Goal: Task Accomplishment & Management: Complete application form

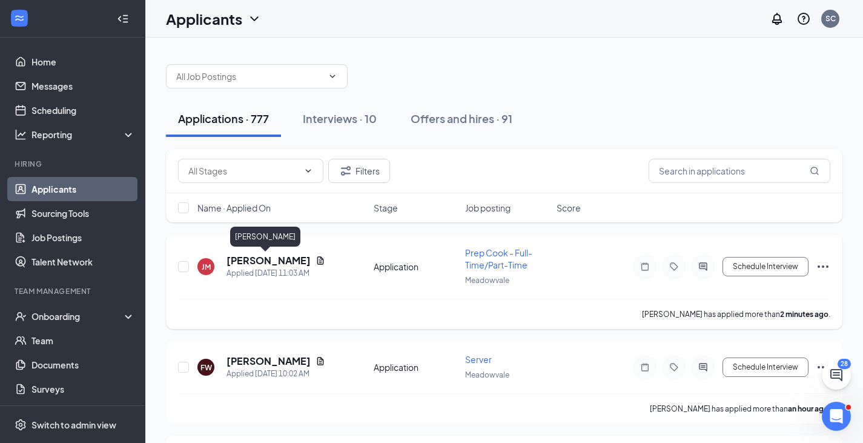
click at [252, 259] on h5 "[PERSON_NAME]" at bounding box center [269, 260] width 84 height 13
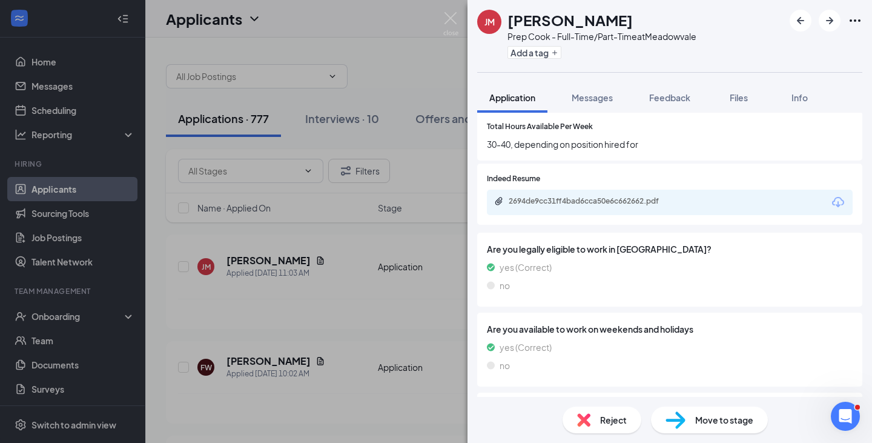
scroll to position [303, 0]
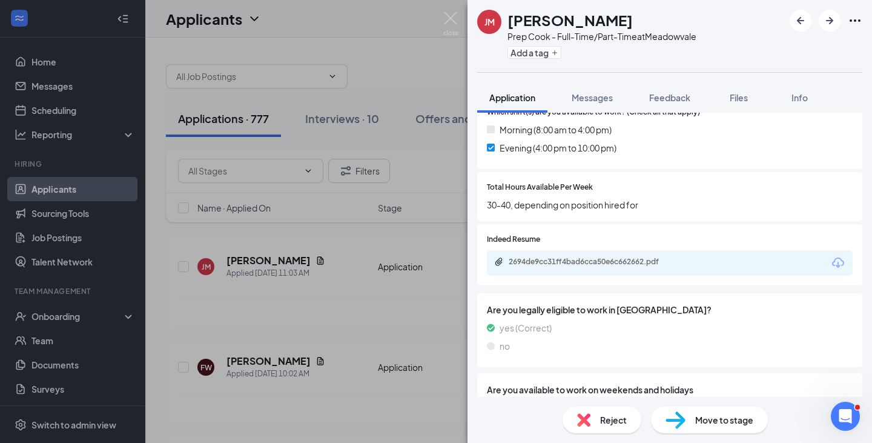
click at [586, 256] on div "2694de9cc31ff4bad6cca50e6c662662.pdf" at bounding box center [670, 262] width 366 height 25
click at [585, 259] on div "2694de9cc31ff4bad6cca50e6c662662.pdf" at bounding box center [594, 262] width 170 height 10
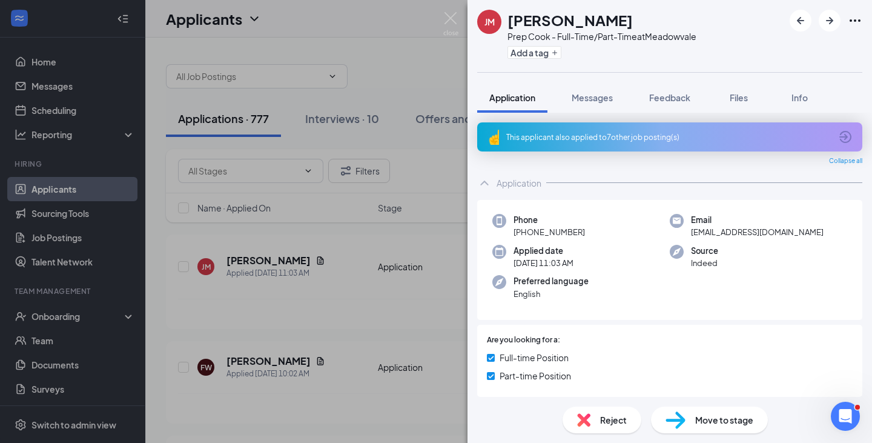
scroll to position [61, 0]
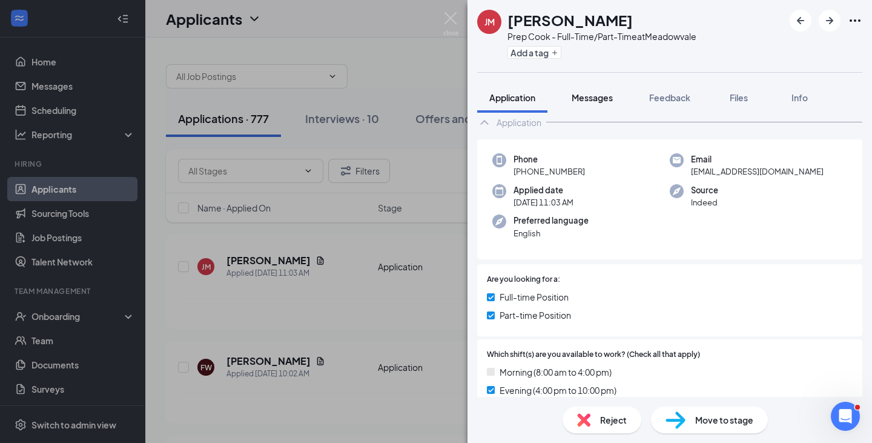
click at [601, 104] on button "Messages" at bounding box center [592, 97] width 65 height 30
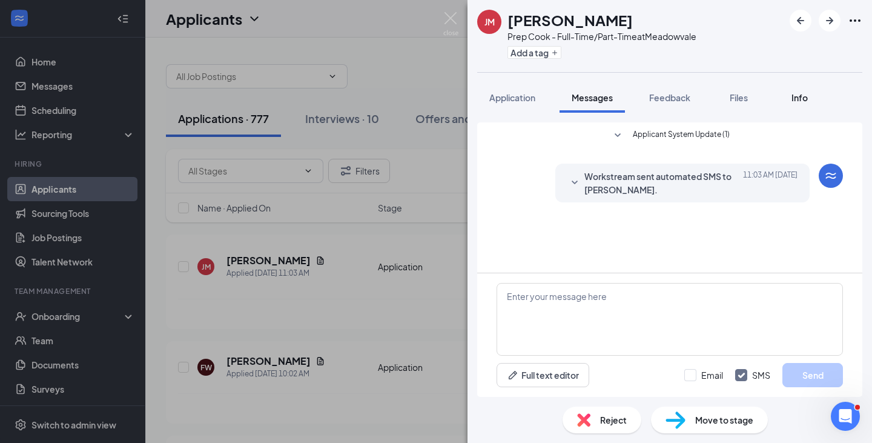
click at [800, 104] on button "Info" at bounding box center [799, 97] width 48 height 30
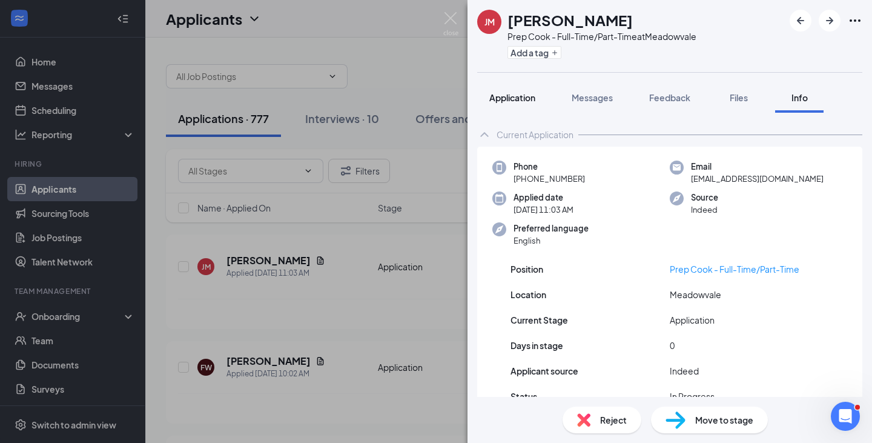
click at [497, 101] on span "Application" at bounding box center [512, 97] width 46 height 11
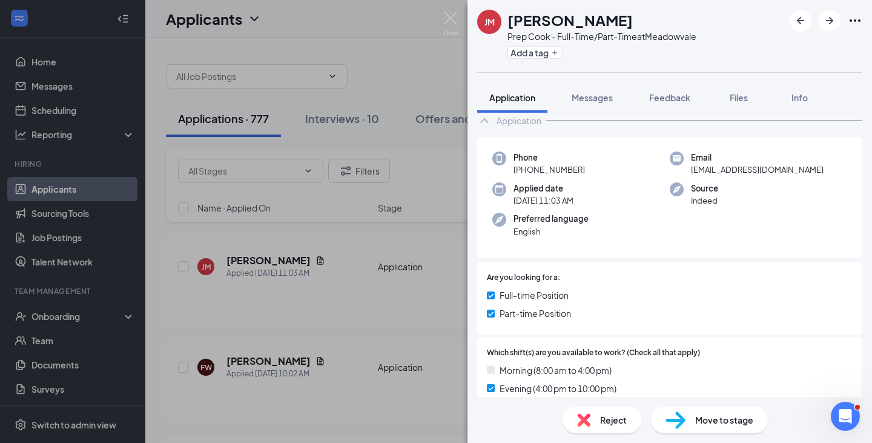
scroll to position [121, 0]
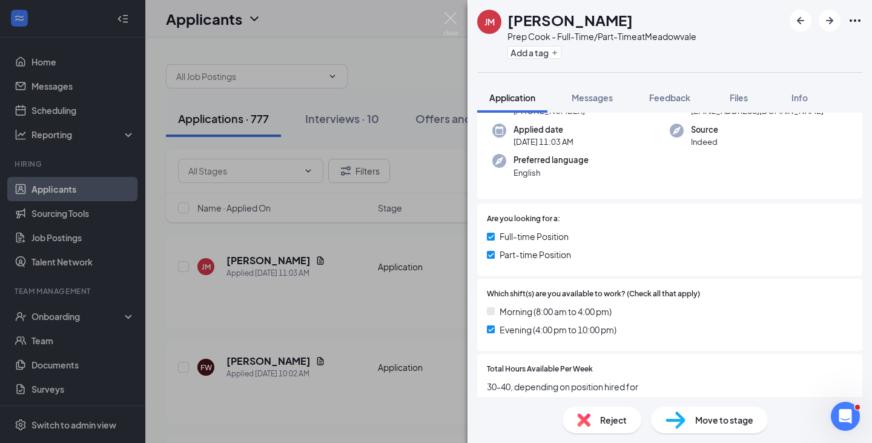
click at [708, 417] on span "Move to stage" at bounding box center [724, 419] width 58 height 13
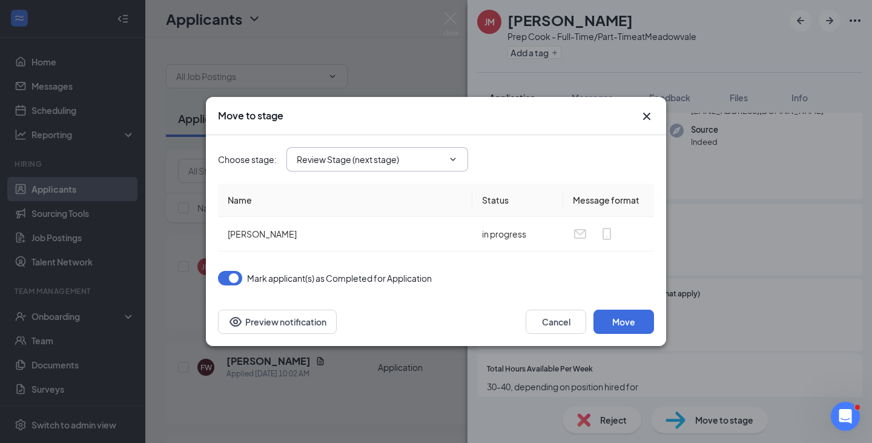
click at [449, 161] on icon "ChevronDown" at bounding box center [453, 159] width 10 height 10
click at [455, 163] on icon "ChevronDown" at bounding box center [453, 159] width 10 height 10
click at [443, 165] on input "Review Stage (next stage)" at bounding box center [370, 159] width 147 height 13
click at [375, 237] on div "Onsite Interview" at bounding box center [387, 237] width 162 height 13
type input "Onsite Interview"
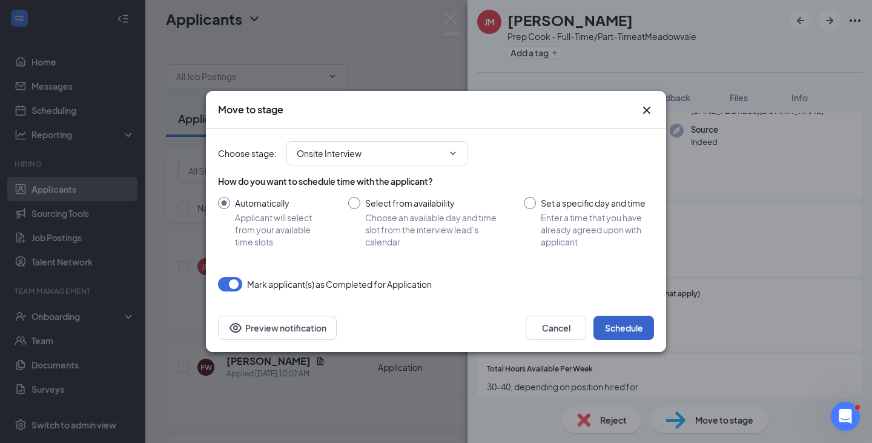
click at [629, 328] on button "Schedule" at bounding box center [624, 328] width 61 height 24
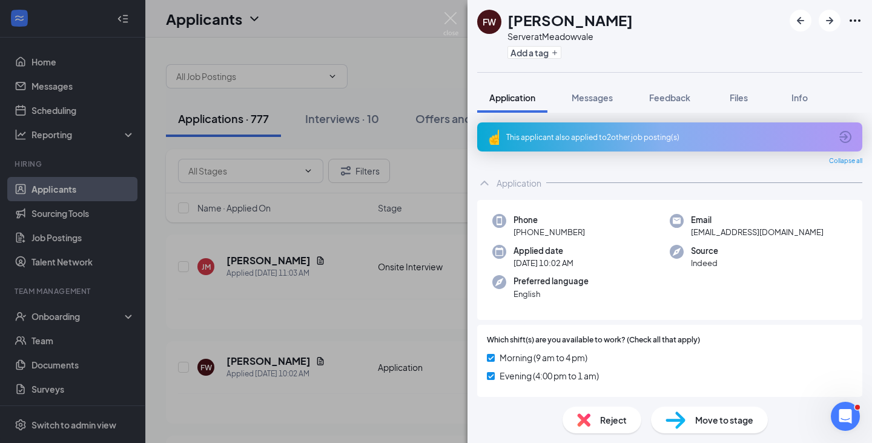
click at [409, 269] on div "FW Fayth Wilkins Server at Meadowvale Add a tag Application Messages Feedback F…" at bounding box center [436, 221] width 872 height 443
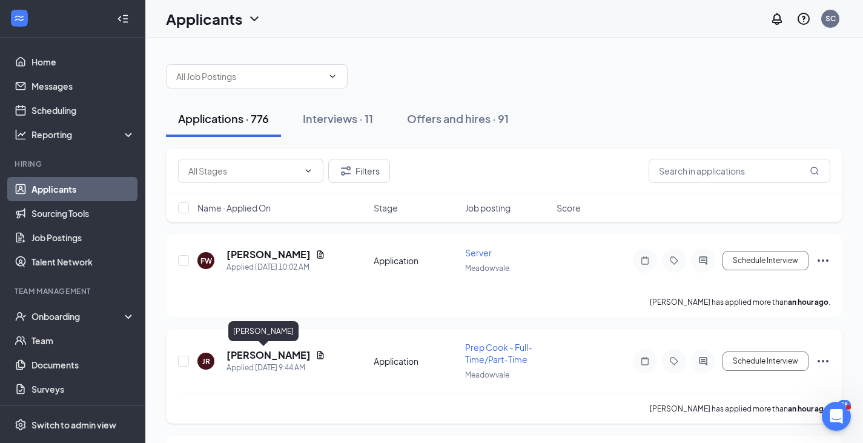
click at [257, 357] on h5 "[PERSON_NAME]" at bounding box center [269, 354] width 84 height 13
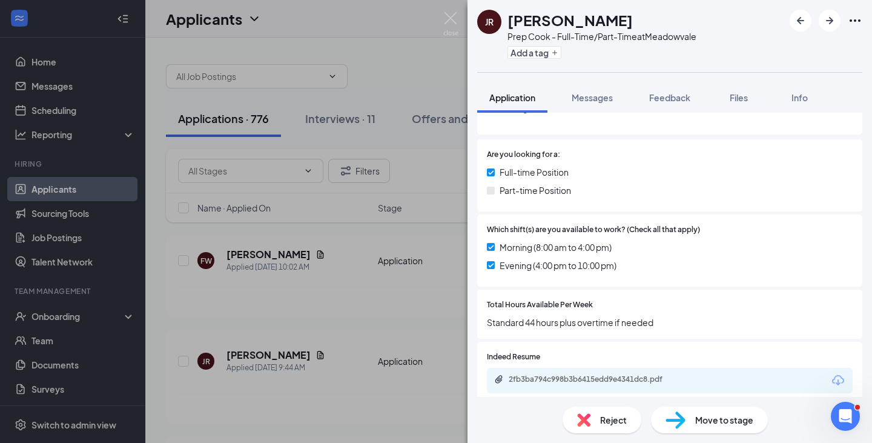
scroll to position [179, 0]
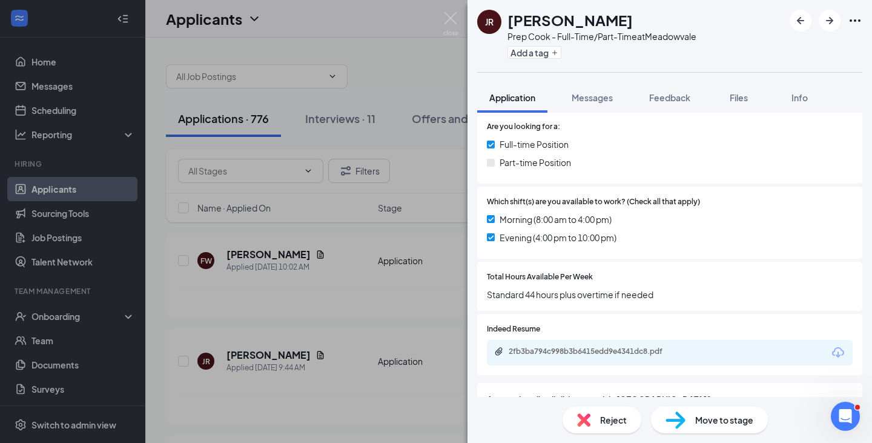
click at [583, 349] on div "2fb3ba794c998b3b6415edd9e4341dc8.pdf" at bounding box center [594, 351] width 170 height 10
click at [402, 314] on div "JR James Reis Prep Cook - Full-Time/Part-Time at Meadowvale Add a tag Applicati…" at bounding box center [436, 221] width 872 height 443
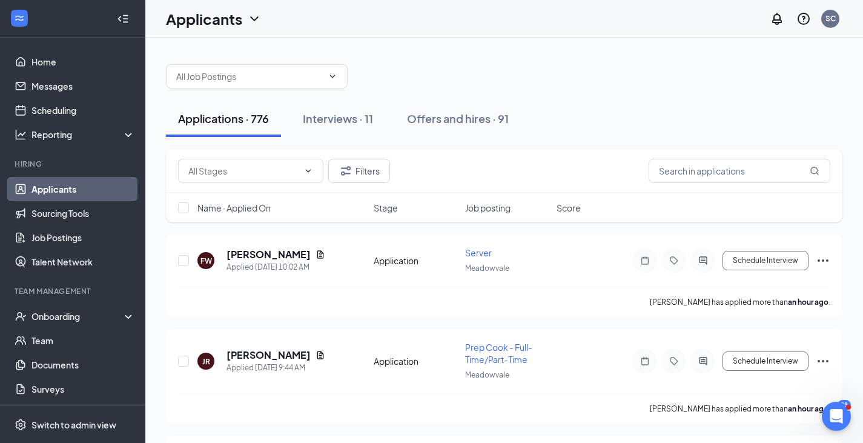
click at [318, 61] on div at bounding box center [504, 70] width 676 height 36
click at [221, 27] on h1 "Applicants" at bounding box center [204, 18] width 76 height 21
click at [237, 28] on h1 "Applicants" at bounding box center [204, 18] width 76 height 21
click at [261, 27] on div "Applicants" at bounding box center [214, 18] width 96 height 21
click at [211, 82] on link "Archived applicants" at bounding box center [238, 79] width 131 height 12
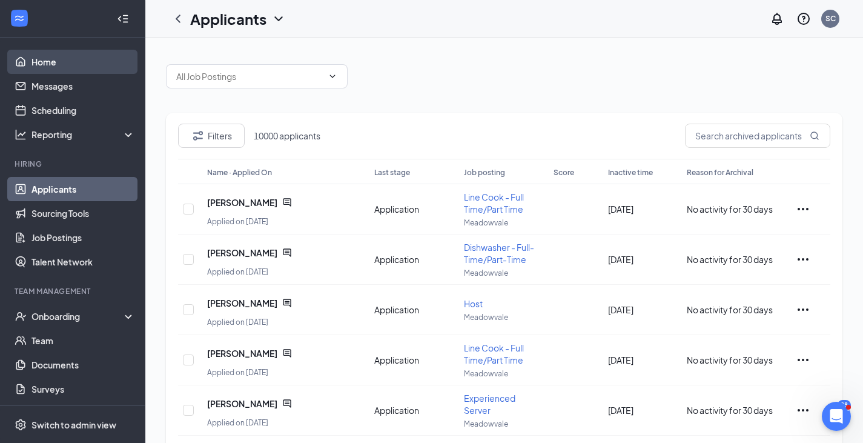
click at [45, 68] on link "Home" at bounding box center [83, 62] width 104 height 24
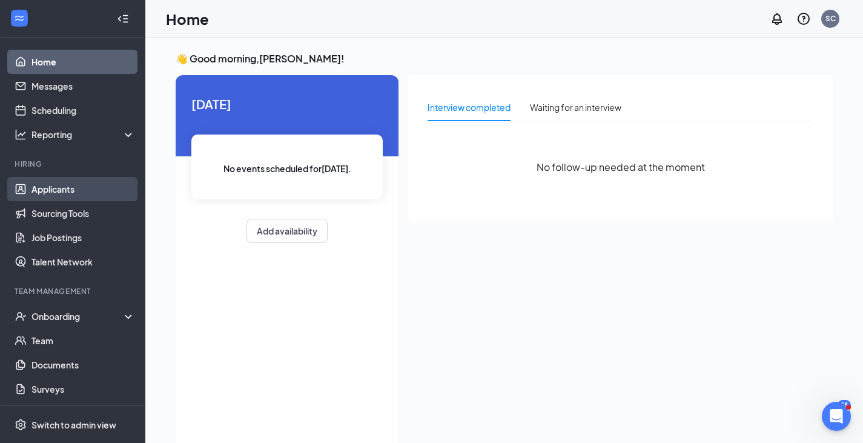
click at [68, 187] on link "Applicants" at bounding box center [83, 189] width 104 height 24
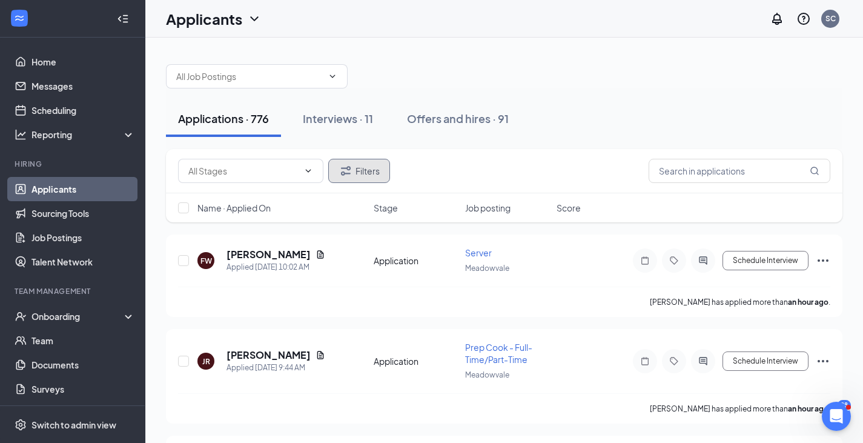
click at [370, 173] on button "Filters" at bounding box center [359, 171] width 62 height 24
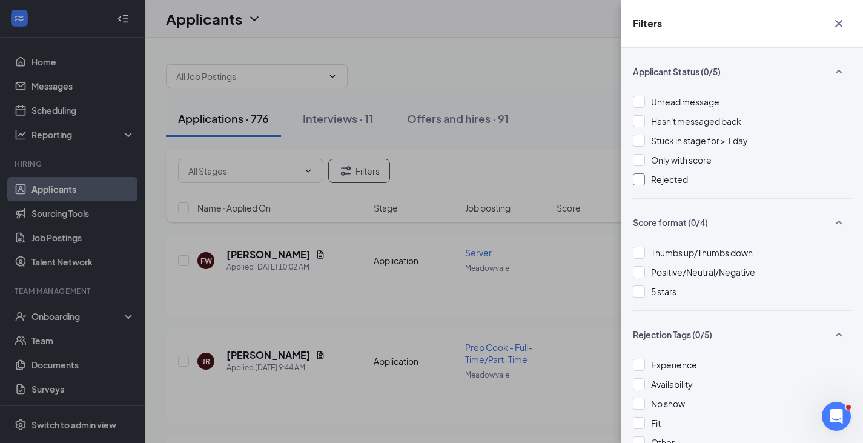
click at [663, 176] on span "Rejected" at bounding box center [669, 179] width 37 height 11
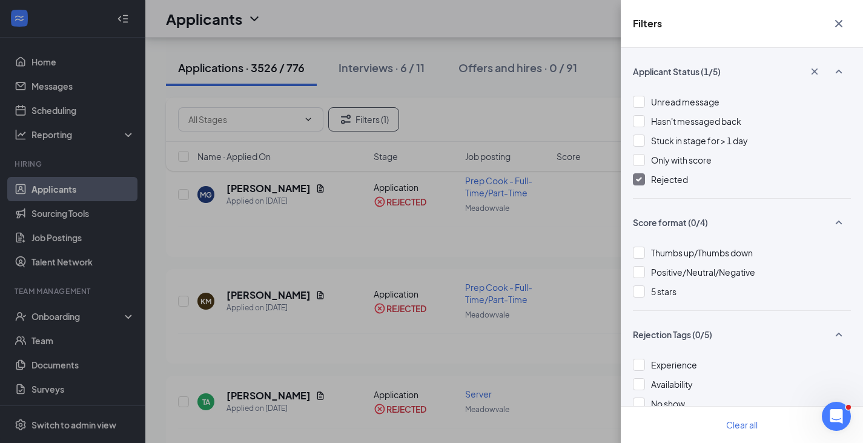
scroll to position [969, 0]
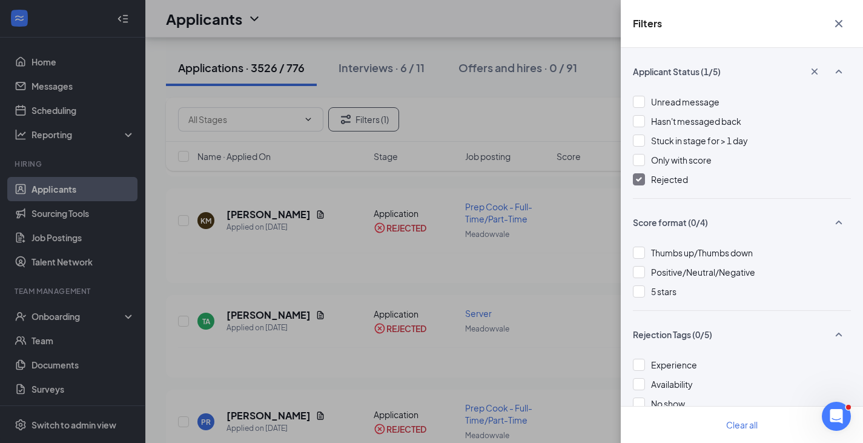
click at [838, 26] on icon "Cross" at bounding box center [839, 23] width 15 height 15
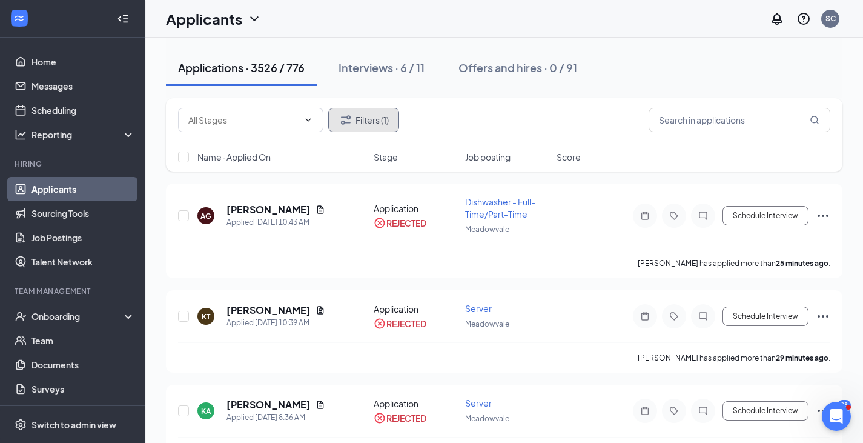
scroll to position [0, 0]
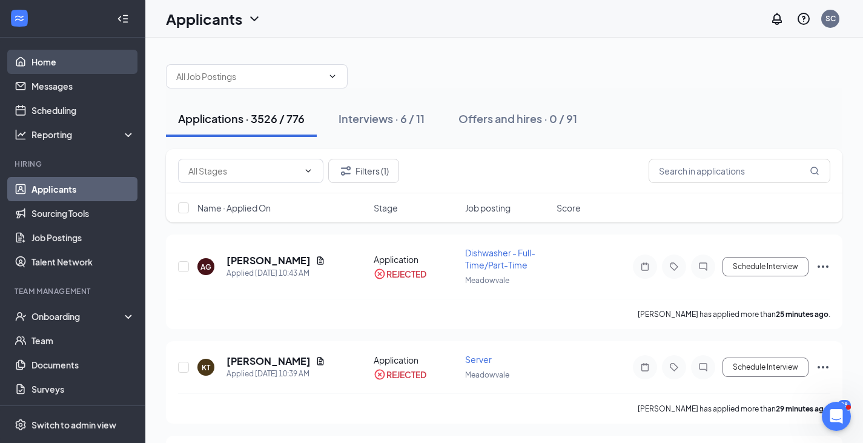
click at [41, 57] on link "Home" at bounding box center [83, 62] width 104 height 24
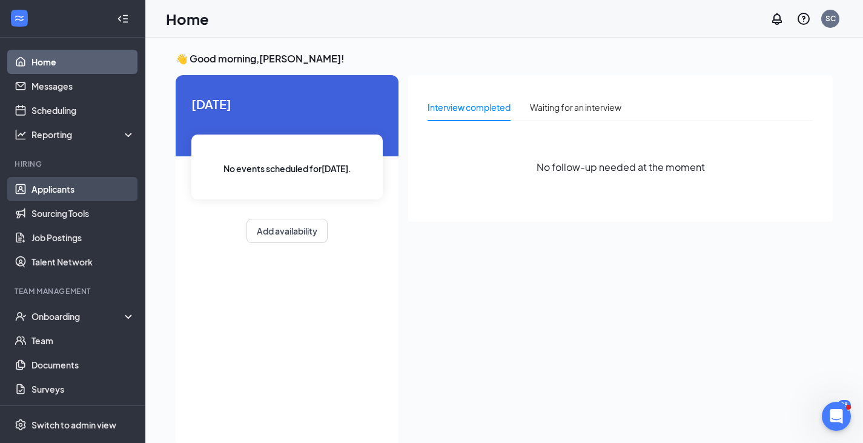
click at [31, 187] on link "Applicants" at bounding box center [83, 189] width 104 height 24
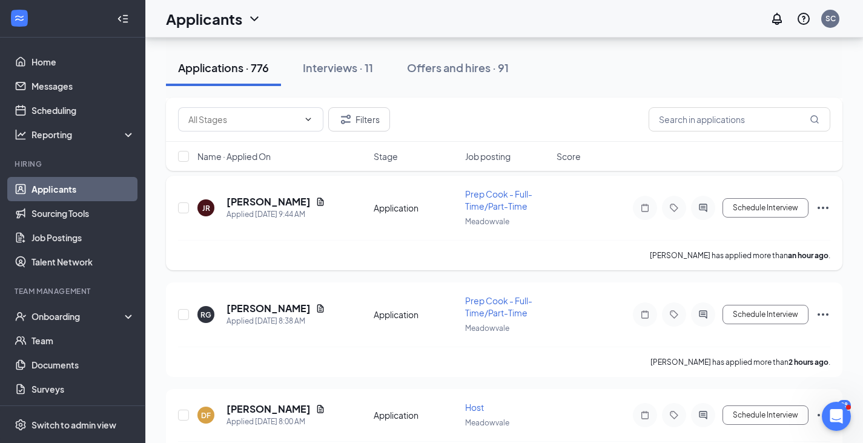
scroll to position [182, 0]
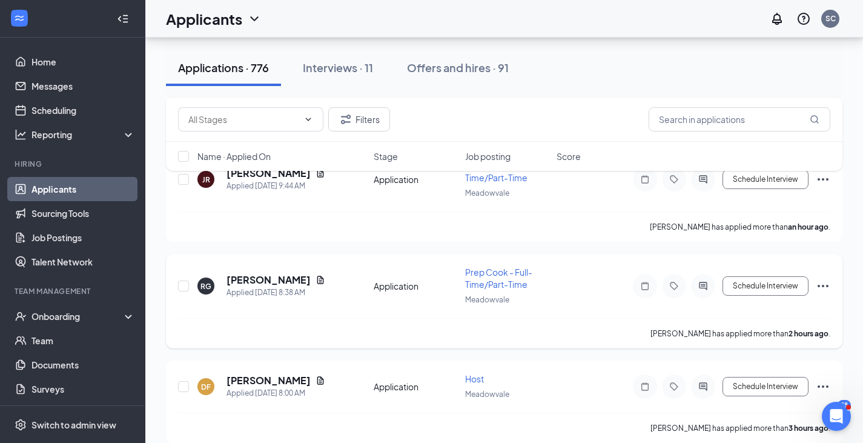
click at [566, 311] on div "RG Rakesh Gulati Applied Today 8:38 AM Application Prep Cook - Full-Time/Part-T…" at bounding box center [504, 292] width 652 height 52
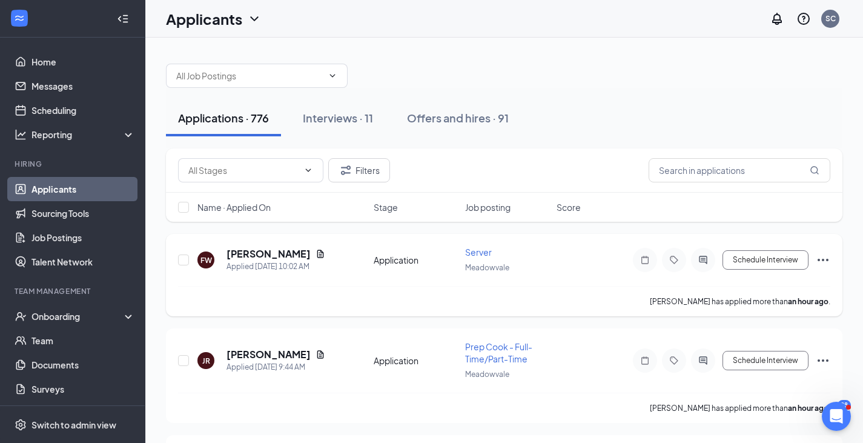
scroll to position [0, 0]
click at [346, 114] on div "Interviews · 11" at bounding box center [338, 118] width 70 height 15
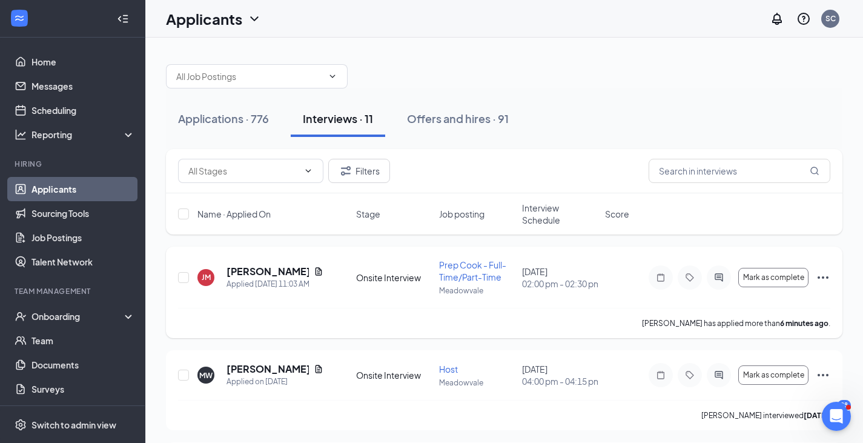
click at [825, 279] on icon "Ellipses" at bounding box center [823, 277] width 15 height 15
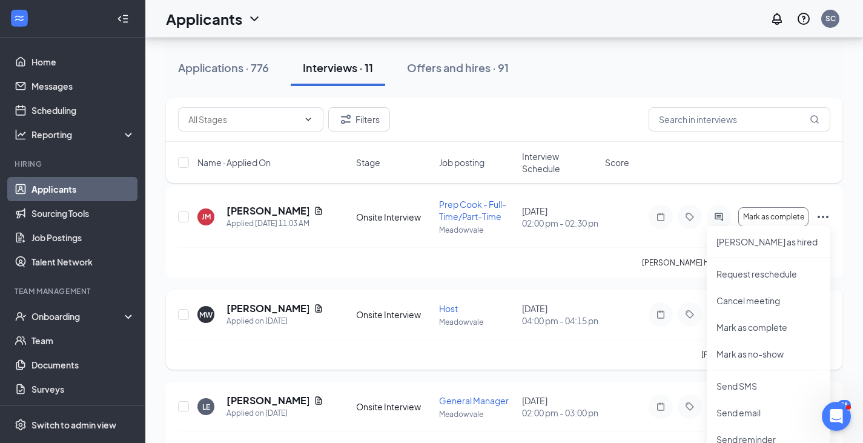
scroll to position [121, 0]
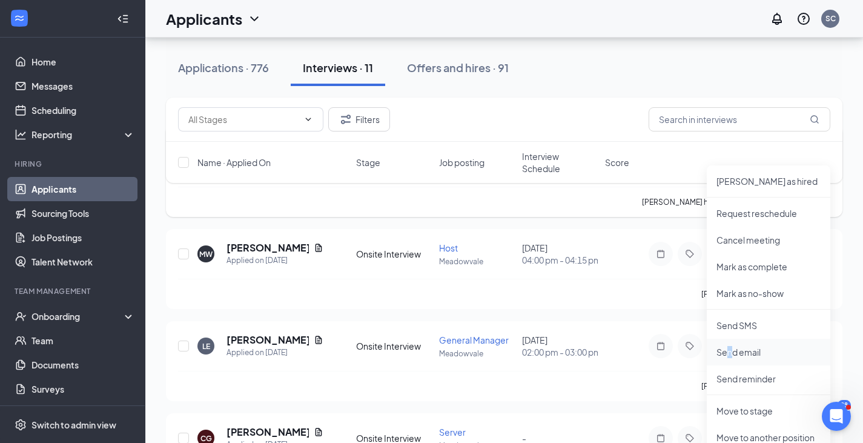
click at [730, 349] on p "Send email" at bounding box center [768, 352] width 104 height 12
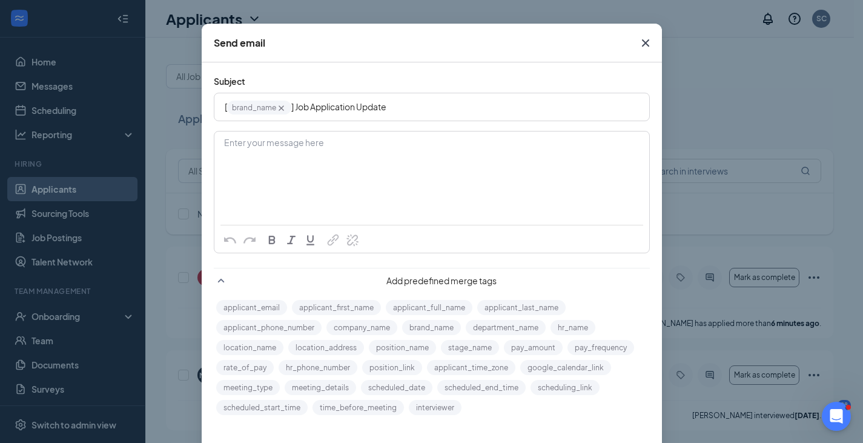
scroll to position [0, 0]
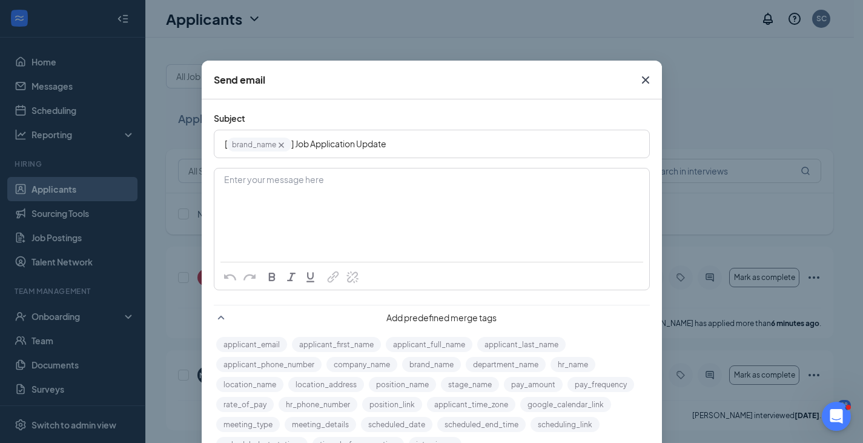
click at [377, 182] on div "Enter your message here" at bounding box center [432, 180] width 414 height 13
click at [641, 78] on icon "Cross" at bounding box center [644, 79] width 7 height 7
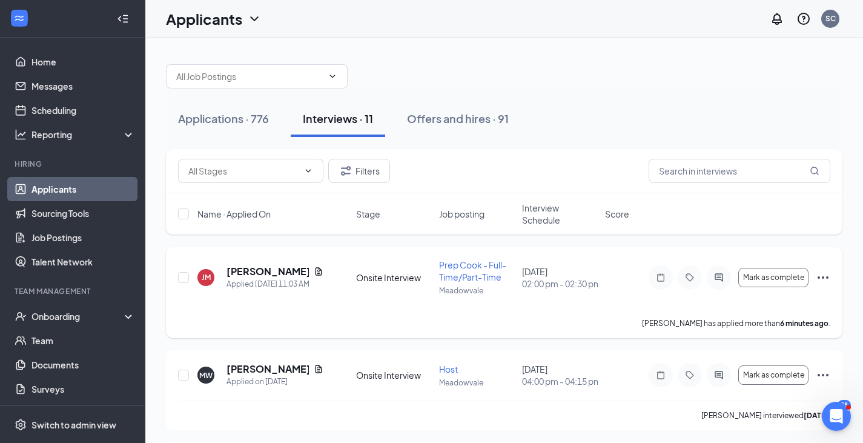
click at [821, 278] on icon "Ellipses" at bounding box center [823, 277] width 15 height 15
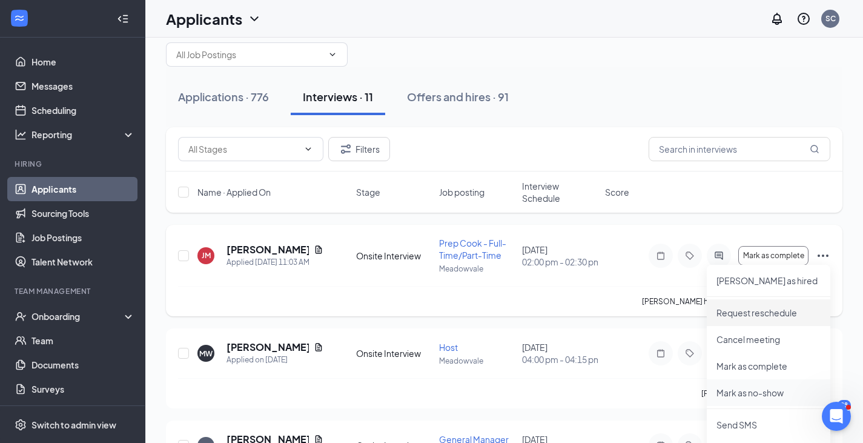
scroll to position [61, 0]
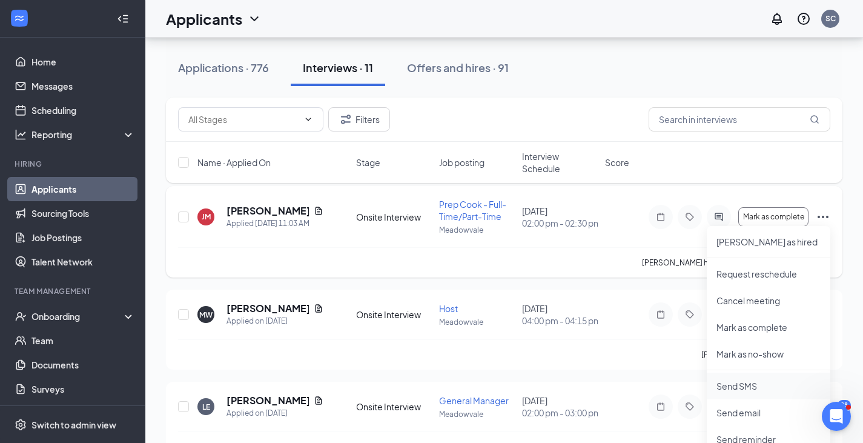
click at [738, 387] on p "Send SMS" at bounding box center [768, 386] width 104 height 12
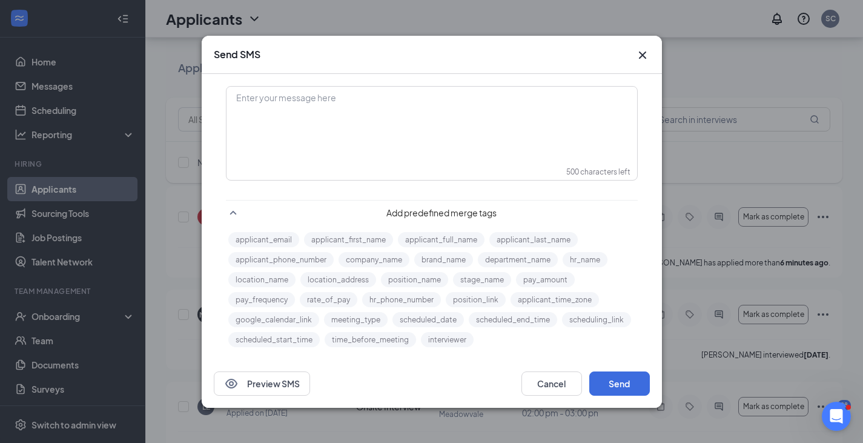
click at [399, 123] on div "Enter your message here" at bounding box center [431, 117] width 409 height 61
click at [301, 125] on div "I see that you" at bounding box center [432, 123] width 390 height 13
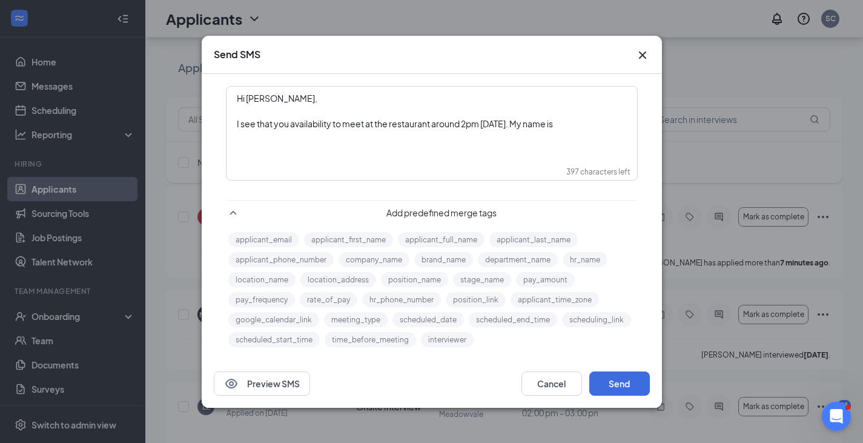
click at [592, 129] on div "I see that you availability to meet at the restaurant around 2pm on Thursday. M…" at bounding box center [432, 123] width 390 height 13
click at [406, 135] on div "I see that you availability to meet at the restaurant around 2pm on Thursday. M…" at bounding box center [432, 129] width 390 height 25
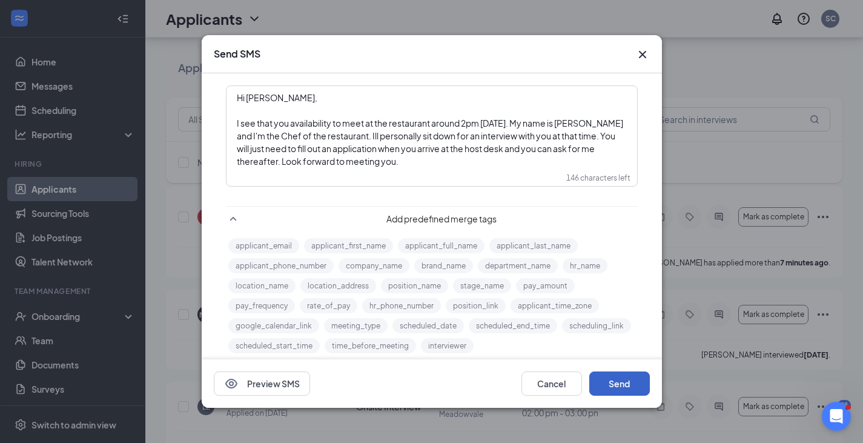
click at [619, 382] on button "Send" at bounding box center [619, 383] width 61 height 24
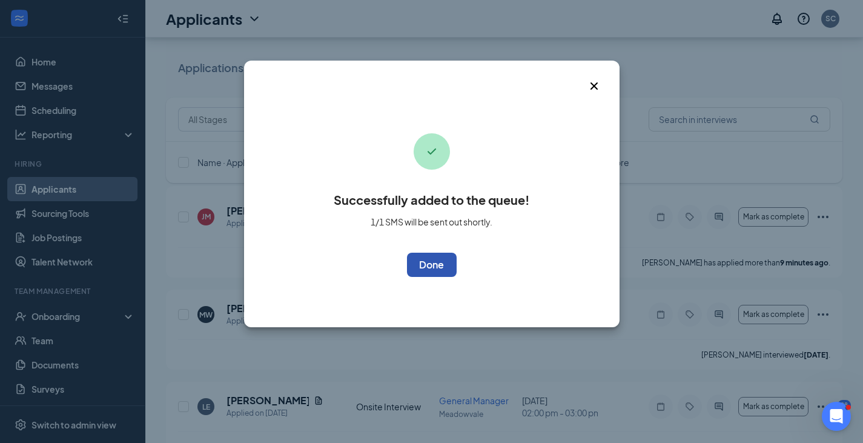
click at [411, 269] on button "OK" at bounding box center [432, 265] width 50 height 24
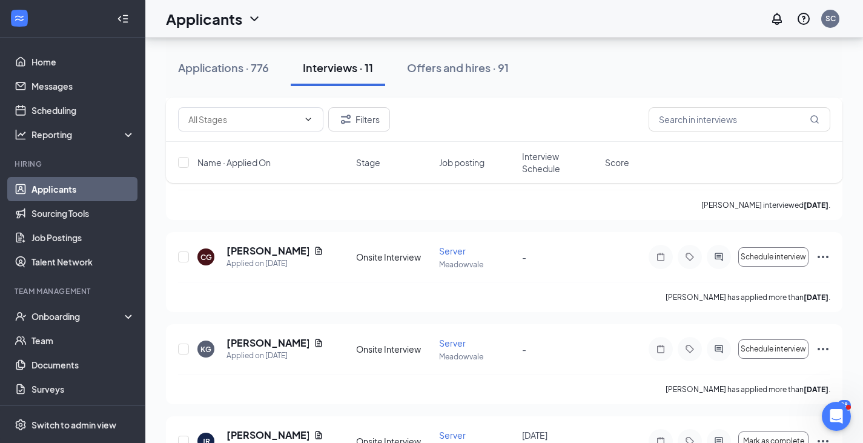
scroll to position [485, 0]
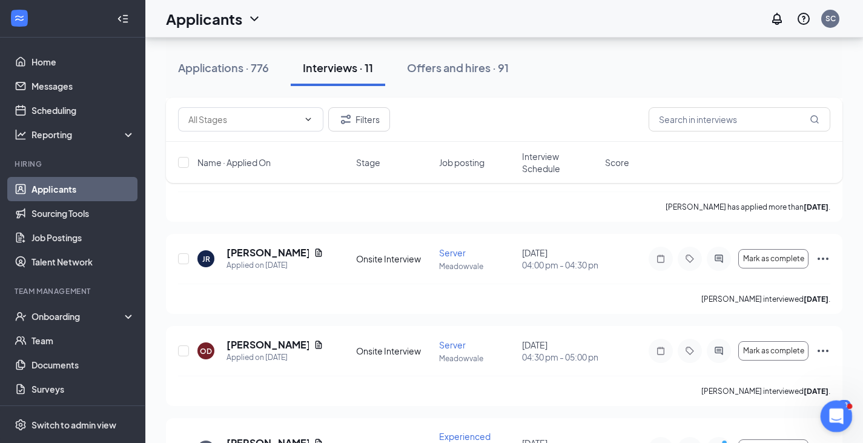
click at [825, 410] on div "Open Intercom Messenger" at bounding box center [835, 414] width 40 height 40
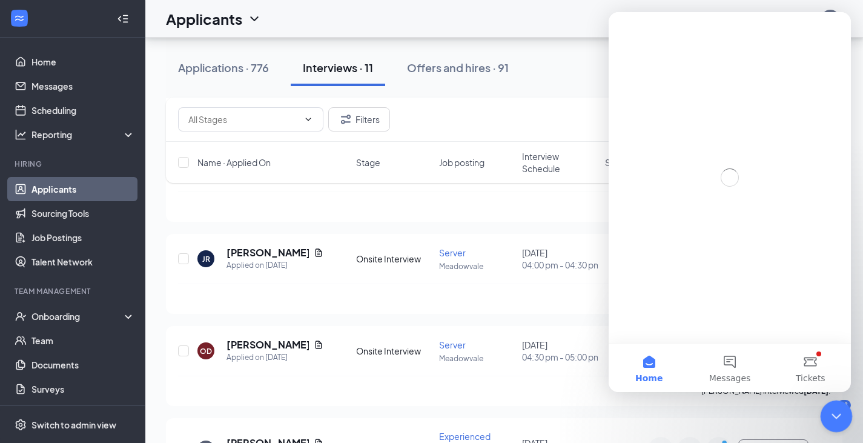
scroll to position [0, 0]
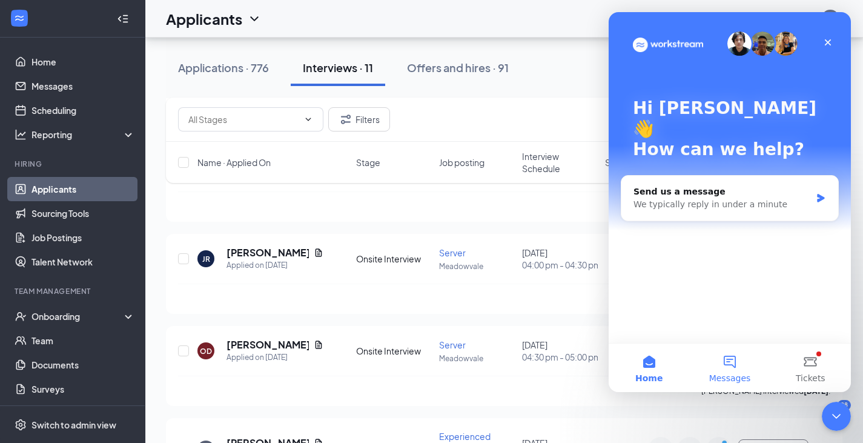
click at [741, 369] on button "Messages" at bounding box center [729, 367] width 81 height 48
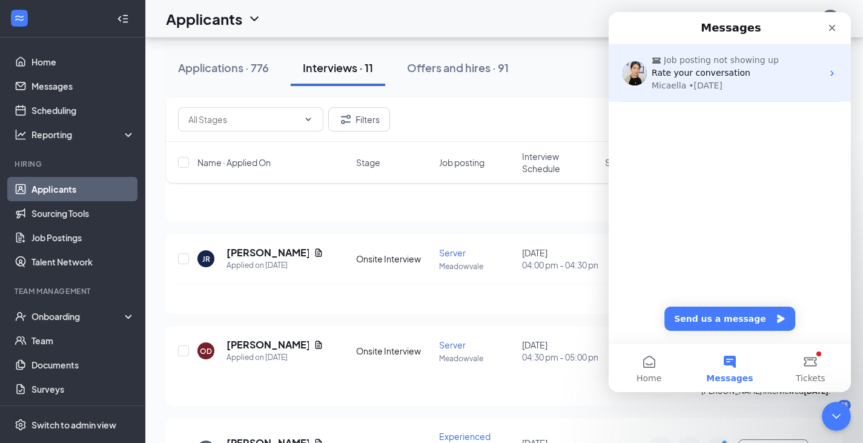
click at [684, 84] on div "Micaella • 66w ago" at bounding box center [737, 85] width 171 height 13
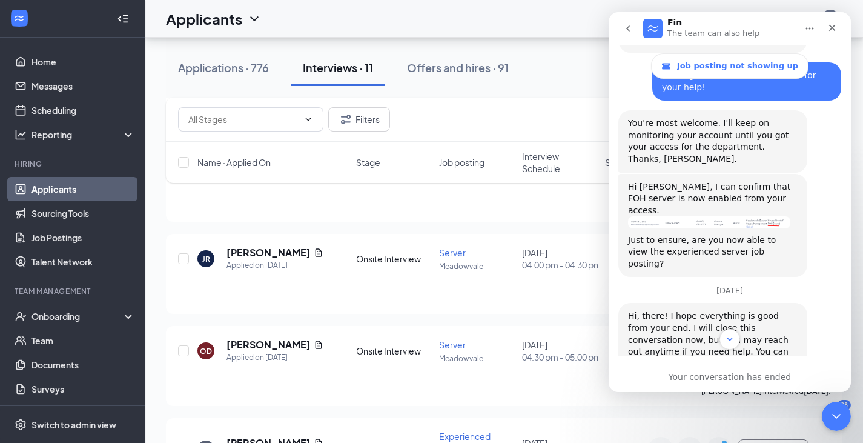
scroll to position [1298, 0]
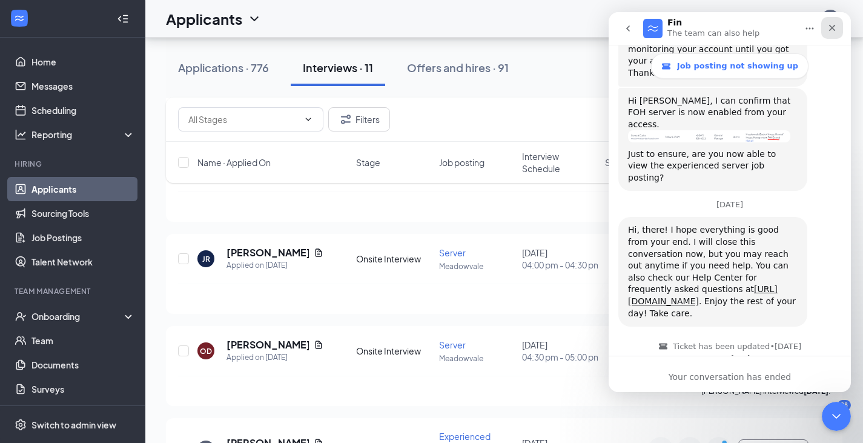
click at [830, 30] on icon "Close" at bounding box center [832, 28] width 7 height 7
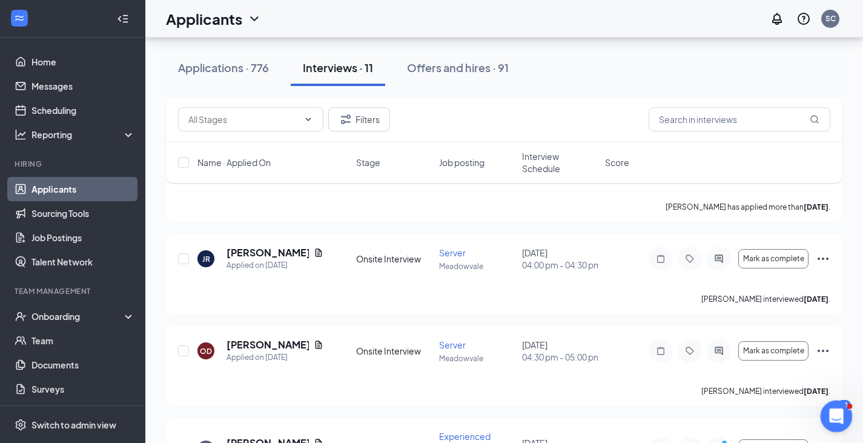
click at [833, 422] on div "Open Intercom Messenger" at bounding box center [835, 414] width 40 height 40
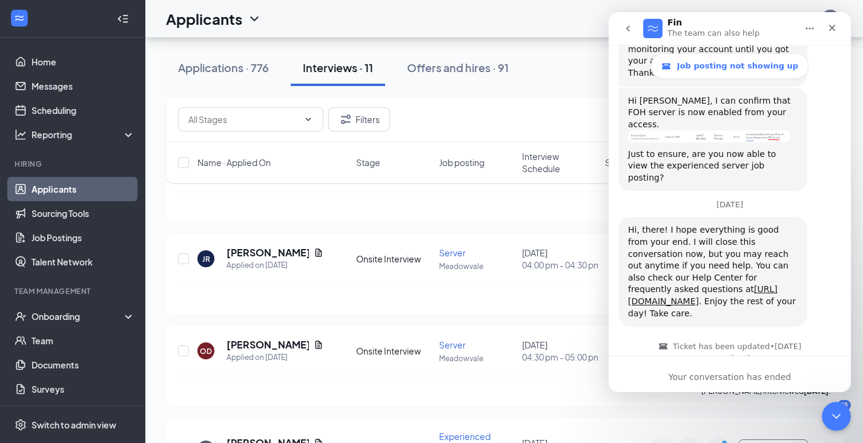
click at [627, 33] on icon "go back" at bounding box center [628, 29] width 10 height 10
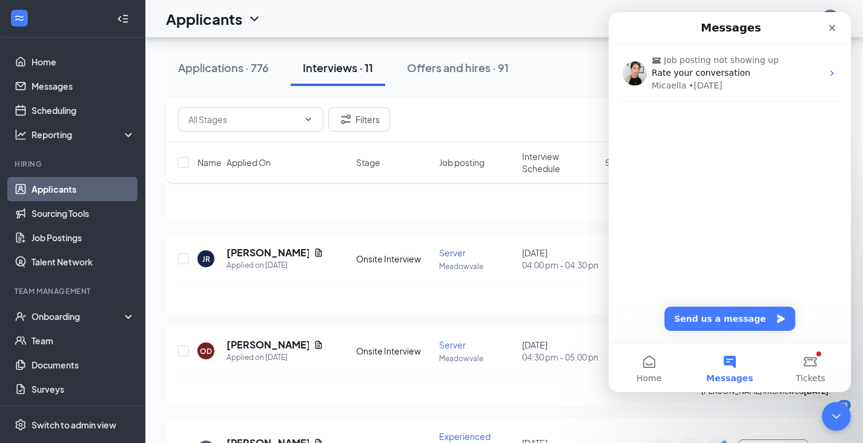
scroll to position [0, 0]
click at [716, 317] on button "Send us a message" at bounding box center [729, 318] width 131 height 24
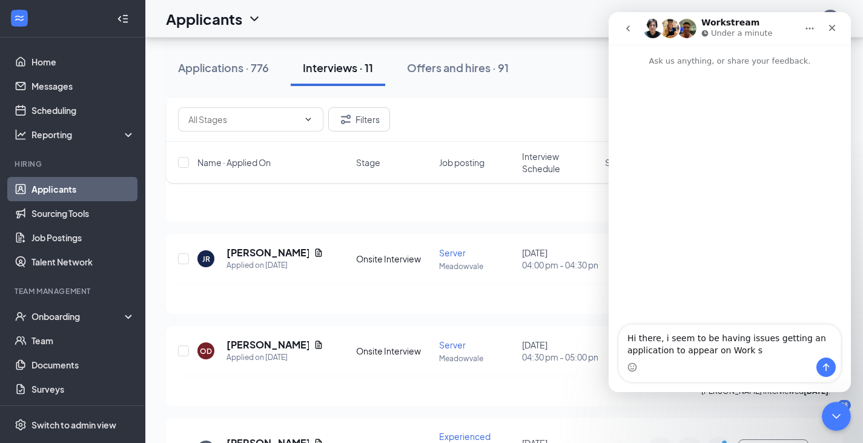
type textarea "Hi there, i seem to be having issues getting an application to appear on Work"
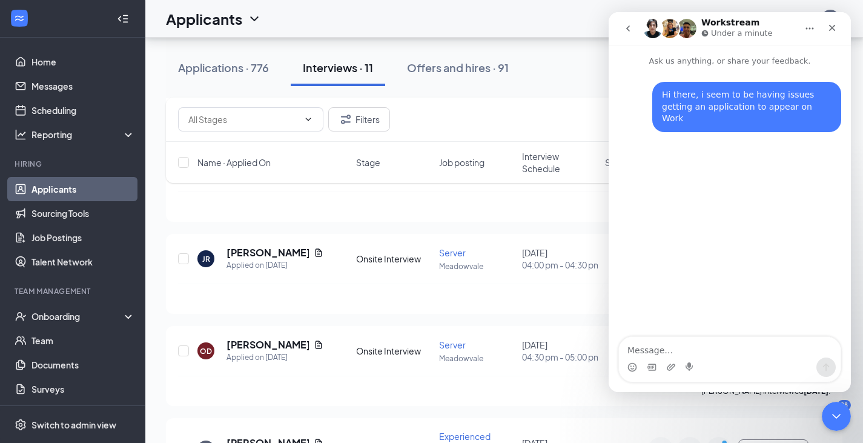
type textarea "s"
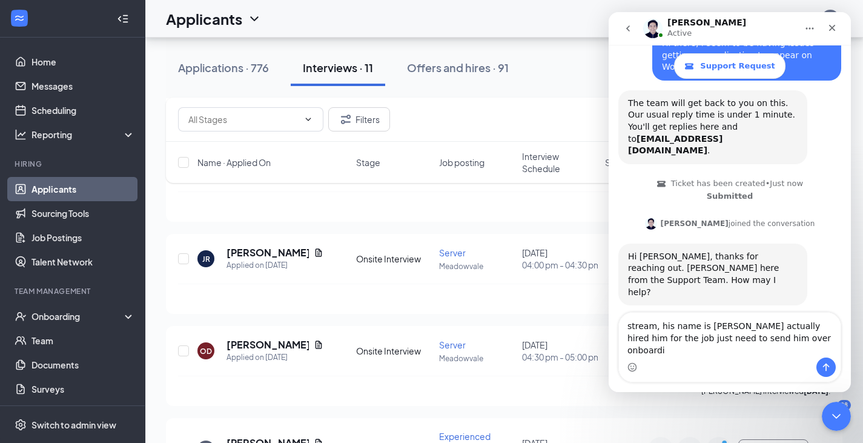
scroll to position [98, 0]
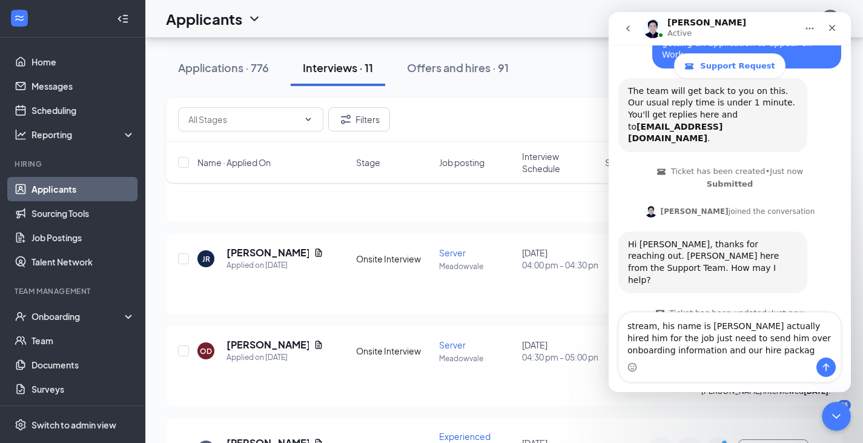
type textarea "stream, his name is [PERSON_NAME] actually hired him for the job just need to s…"
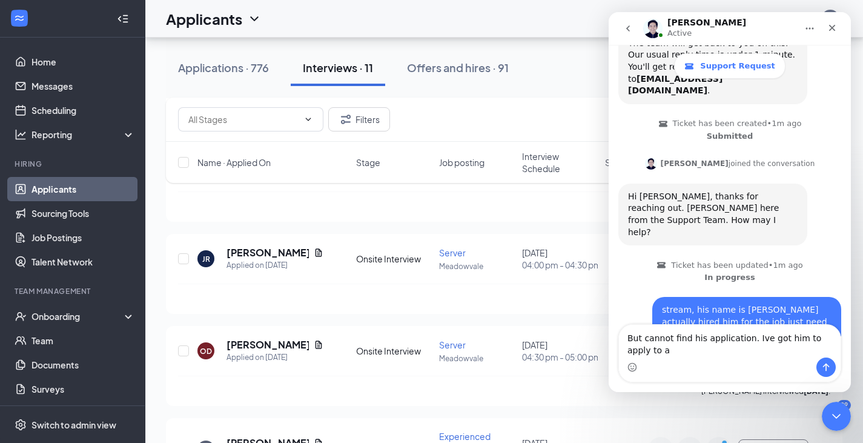
scroll to position [157, 0]
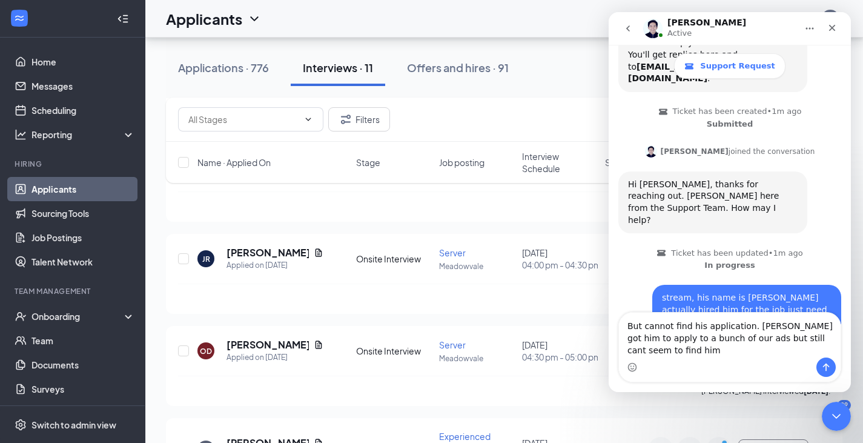
type textarea "But cannot find his application. [PERSON_NAME] got him to apply to a bunch of o…"
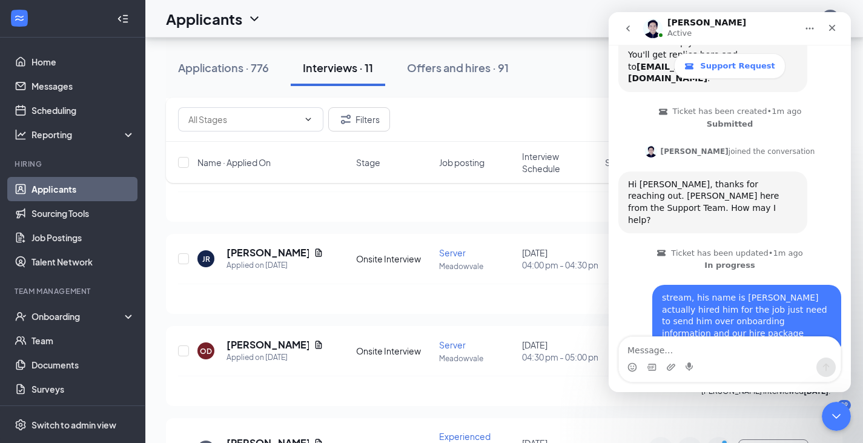
scroll to position [197, 0]
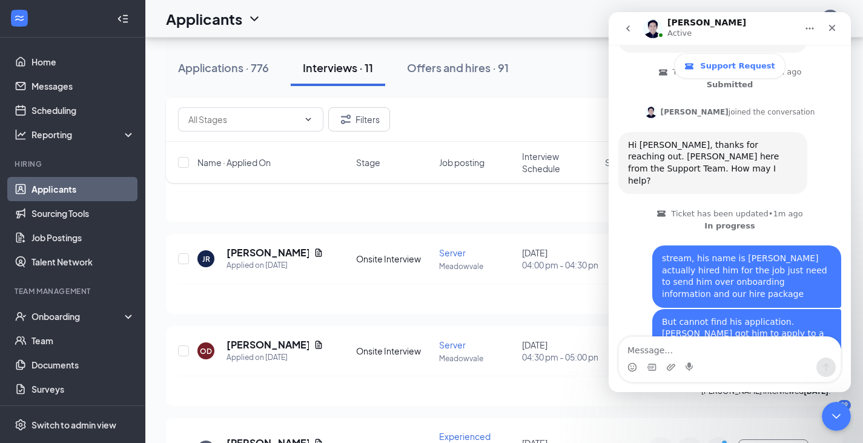
click at [66, 188] on link "Applicants" at bounding box center [83, 189] width 104 height 24
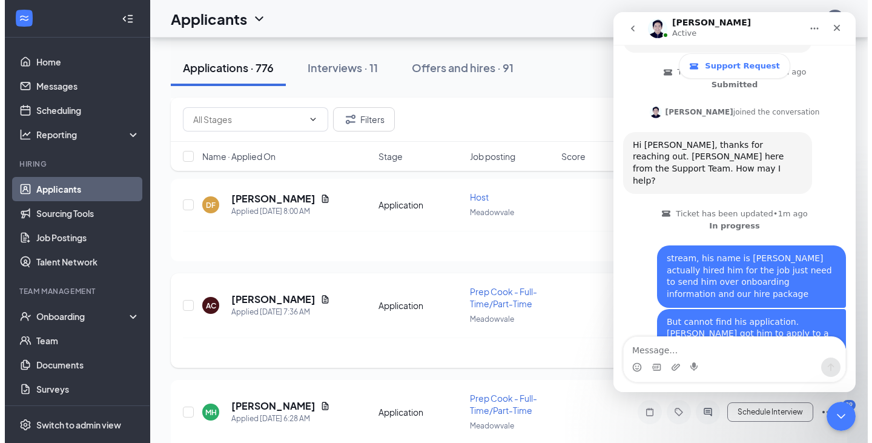
scroll to position [424, 0]
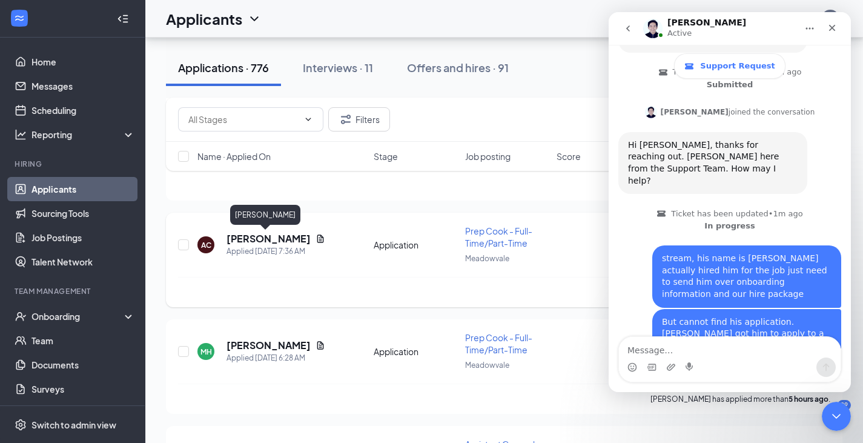
click at [252, 241] on h5 "[PERSON_NAME]" at bounding box center [269, 238] width 84 height 13
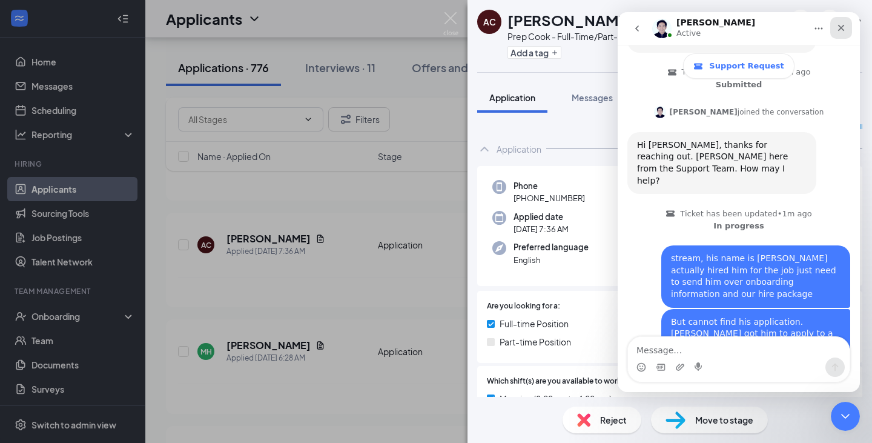
click at [848, 28] on div "Close" at bounding box center [841, 28] width 22 height 22
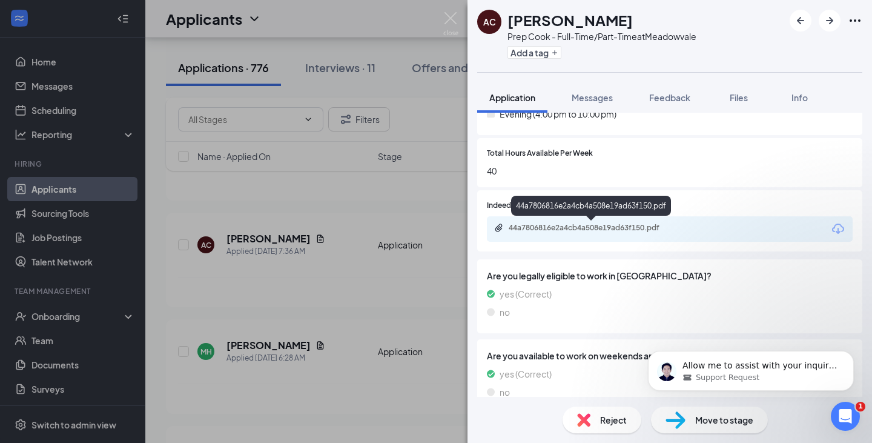
click at [571, 231] on div "44a7806816e2a4cb4a508e19ad63f150.pdf" at bounding box center [594, 228] width 170 height 10
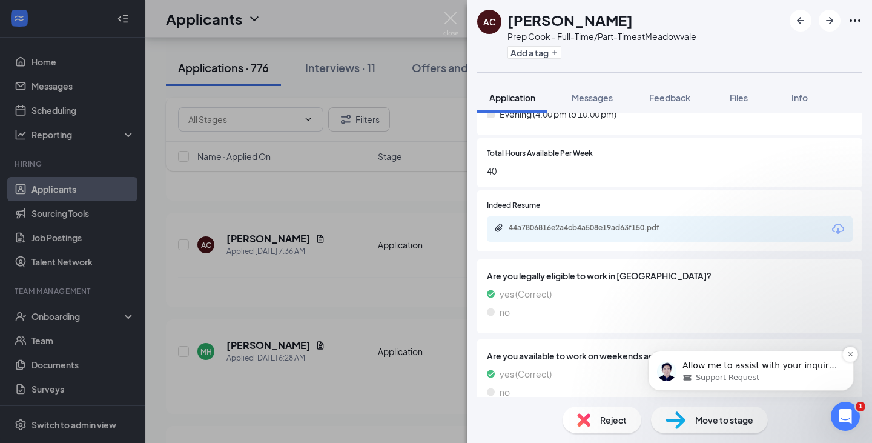
click at [725, 372] on span "Support Request" at bounding box center [728, 377] width 64 height 11
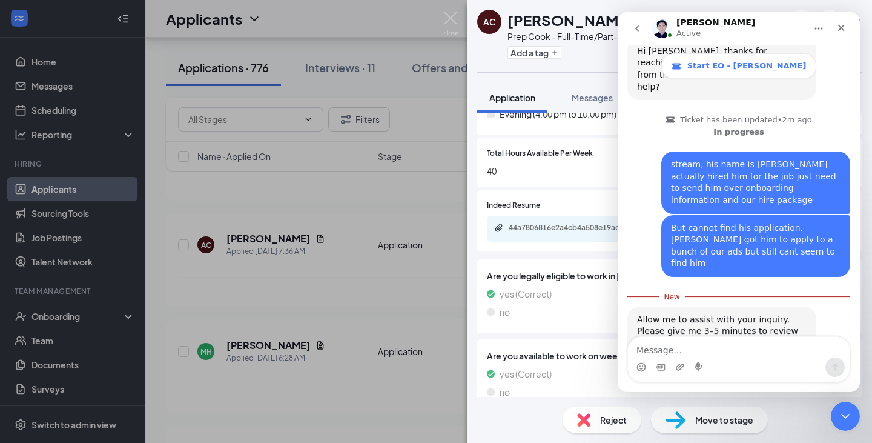
scroll to position [300, 0]
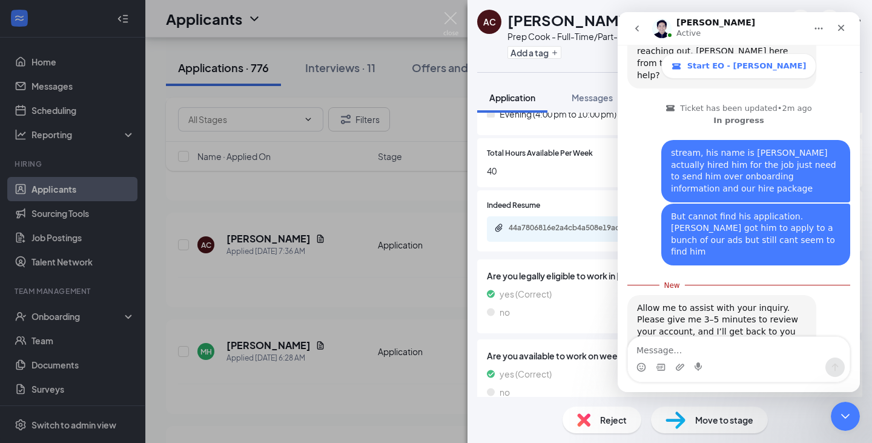
click at [704, 358] on div "Intercom messenger" at bounding box center [739, 366] width 222 height 19
click at [705, 344] on textarea "Message…" at bounding box center [739, 347] width 222 height 21
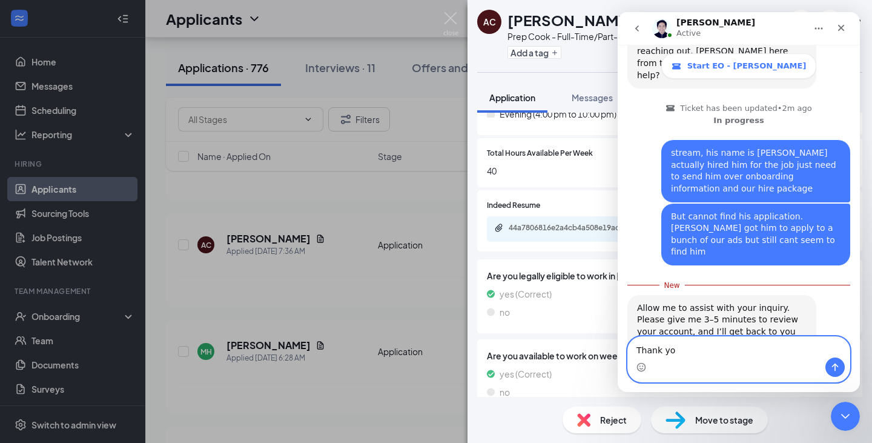
type textarea "Thank you"
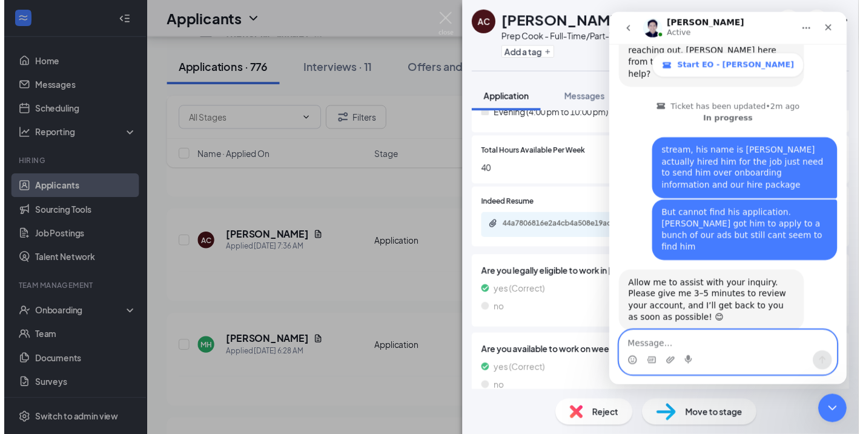
scroll to position [316, 0]
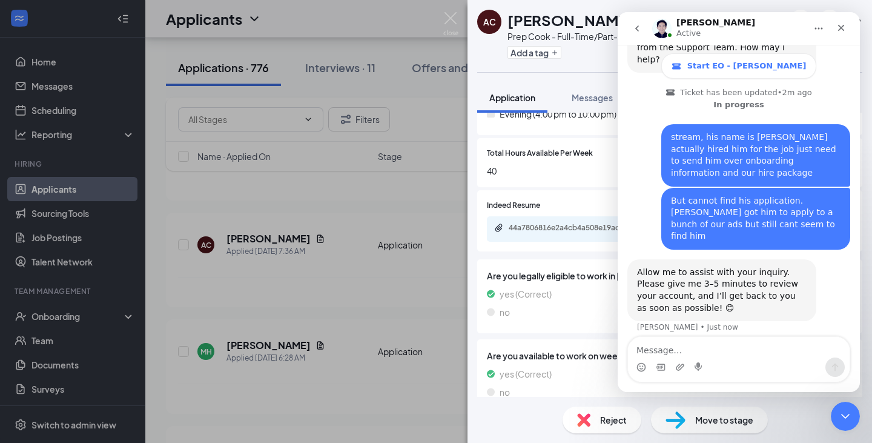
drag, startPoint x: 223, startPoint y: 5, endPoint x: 420, endPoint y: 195, distance: 273.3
click at [420, 195] on div "AC Alex Cantillo Prep Cook - Full-Time/Part-Time at Meadowvale Add a tag Applic…" at bounding box center [436, 221] width 872 height 443
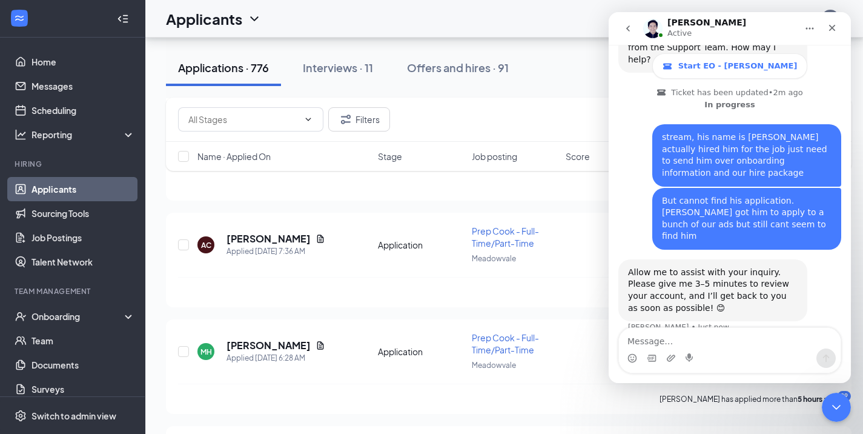
scroll to position [325, 0]
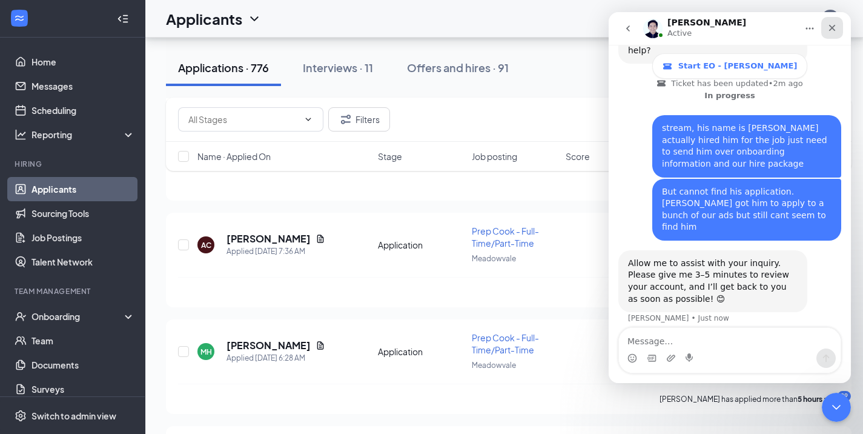
click at [825, 29] on div "Close" at bounding box center [832, 28] width 22 height 22
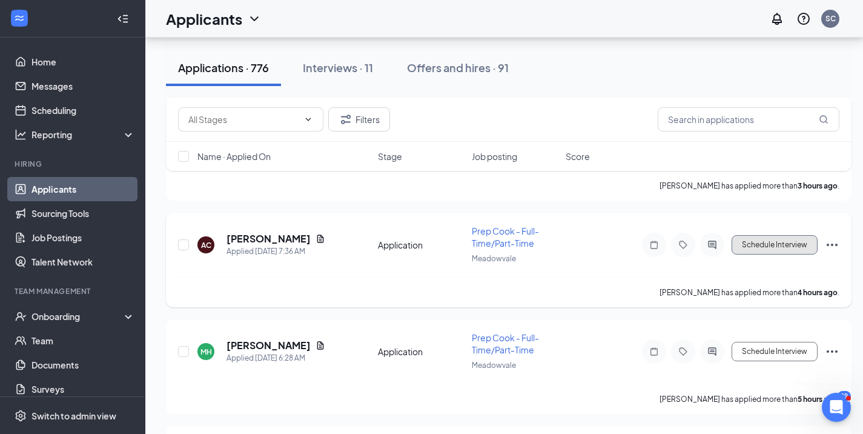
click at [798, 243] on button "Schedule Interview" at bounding box center [775, 244] width 86 height 19
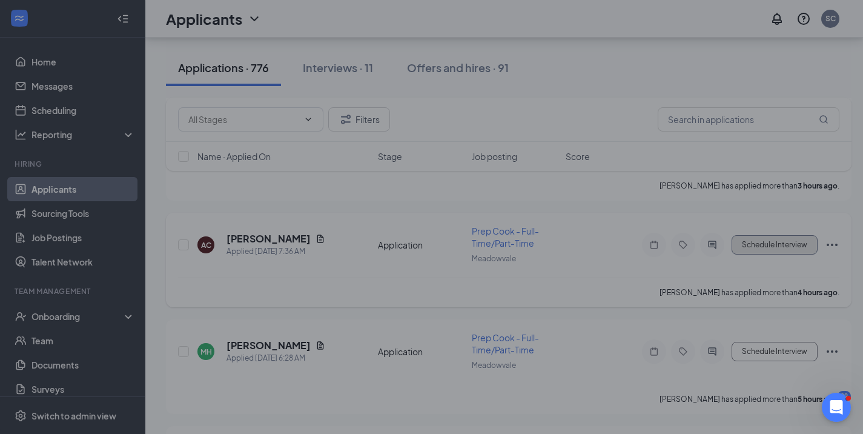
type input "Review Stage (next stage)"
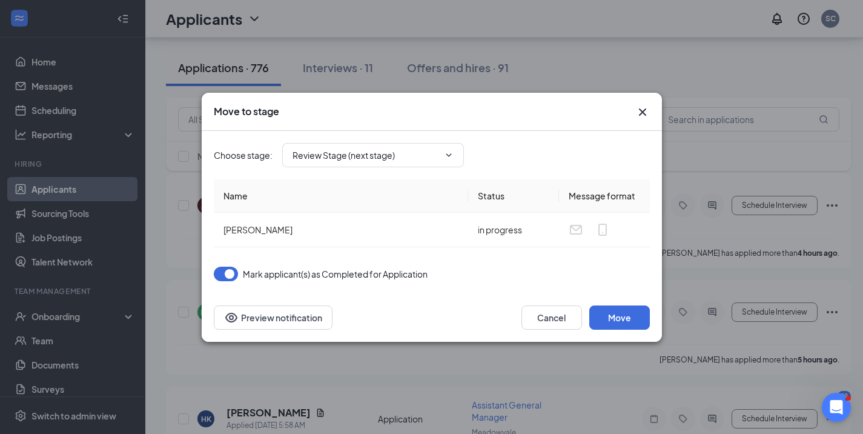
scroll to position [485, 0]
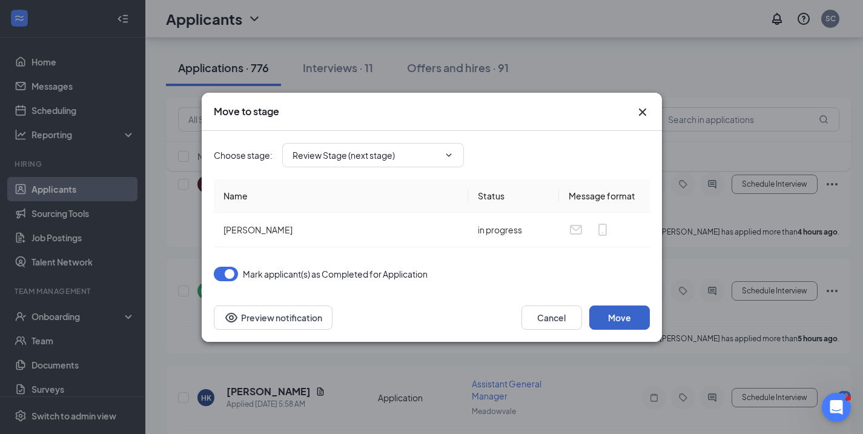
click at [615, 317] on button "Move" at bounding box center [619, 317] width 61 height 24
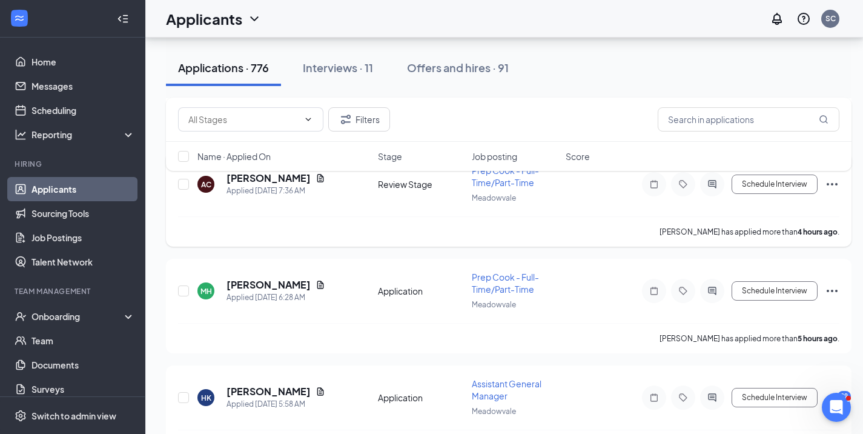
scroll to position [424, 0]
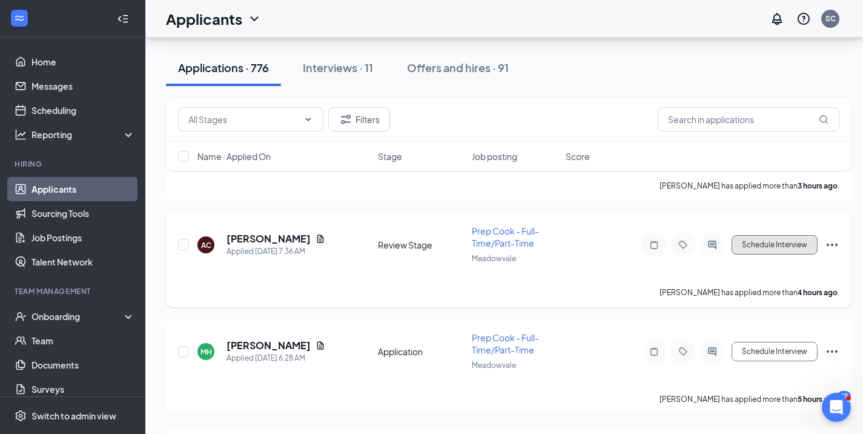
click at [797, 245] on button "Schedule Interview" at bounding box center [775, 244] width 86 height 19
type input "Onsite Interview (next stage)"
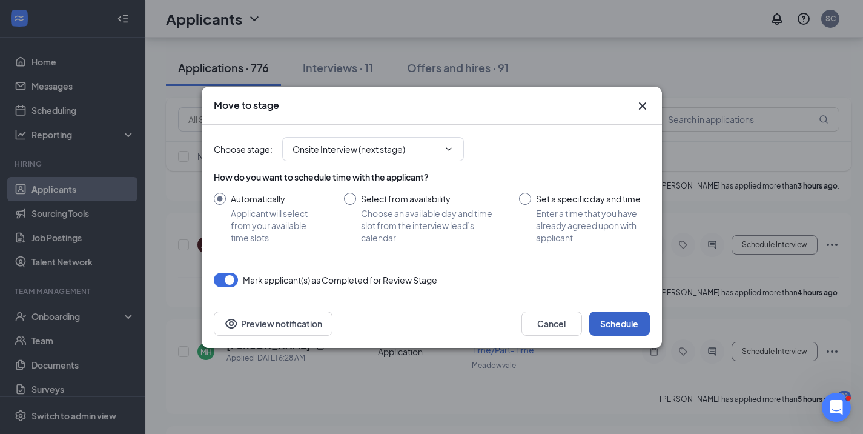
click at [618, 322] on button "Schedule" at bounding box center [619, 323] width 61 height 24
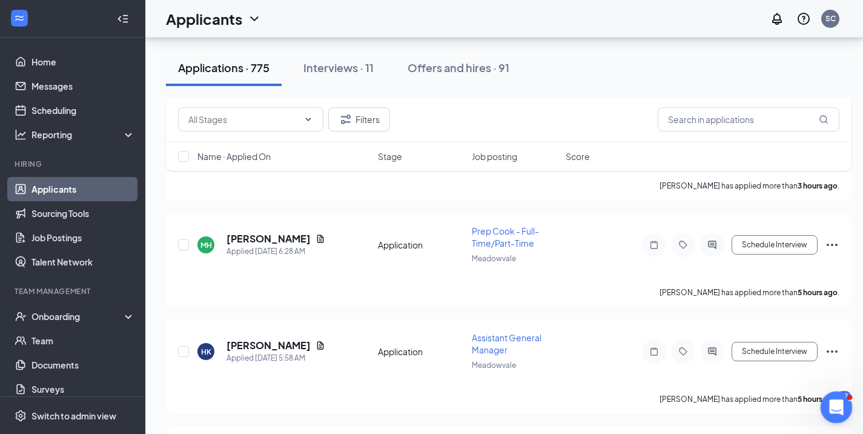
click at [826, 412] on div "Open Intercom Messenger" at bounding box center [835, 405] width 40 height 40
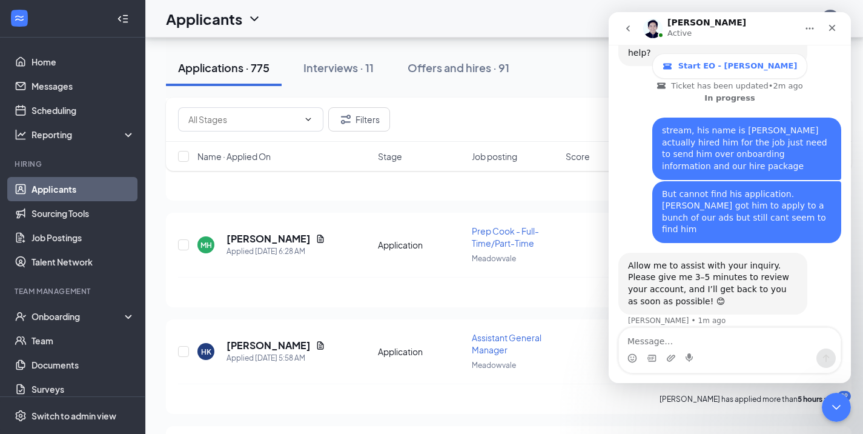
scroll to position [325, 0]
click at [624, 26] on icon "go back" at bounding box center [628, 29] width 10 height 10
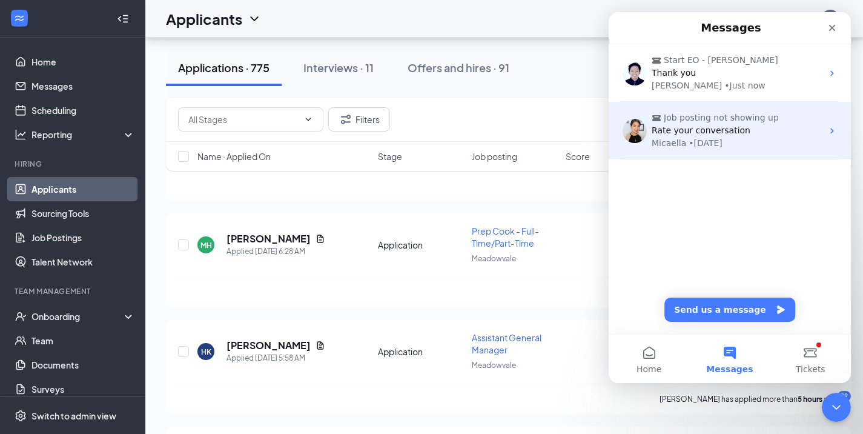
click at [753, 136] on div "Rate your conversation" at bounding box center [737, 130] width 171 height 13
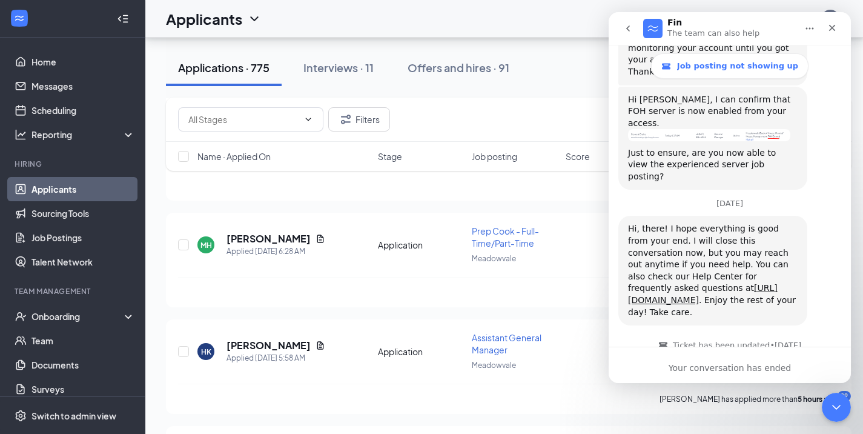
scroll to position [1307, 0]
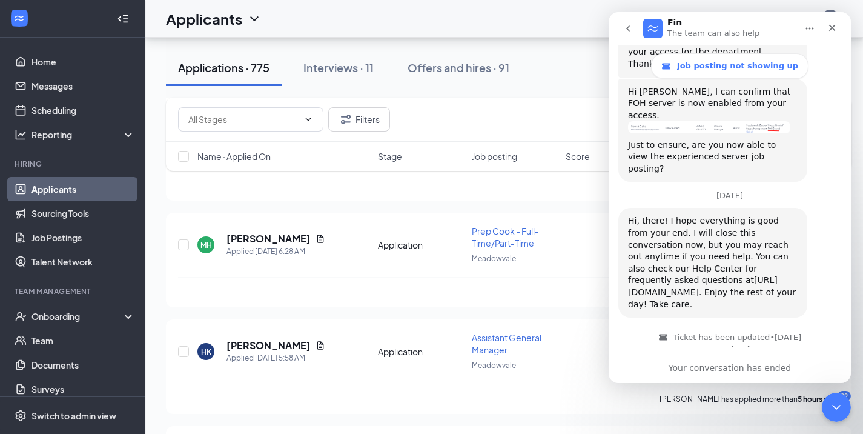
click at [630, 33] on icon "go back" at bounding box center [628, 29] width 10 height 10
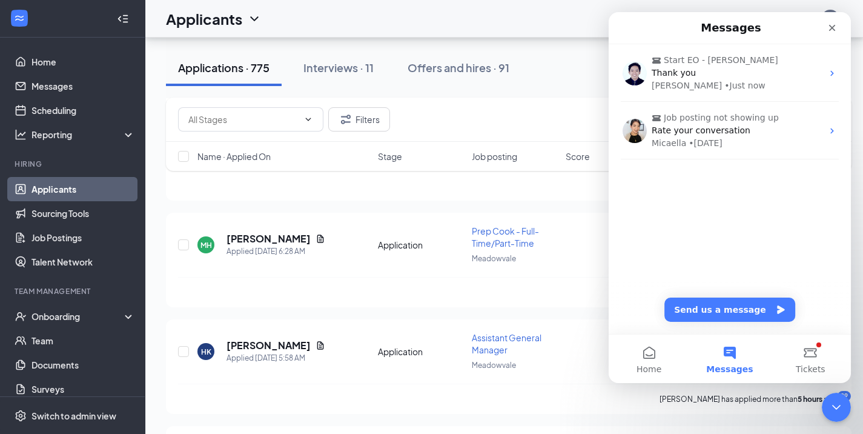
scroll to position [0, 0]
drag, startPoint x: 1443, startPoint y: 38, endPoint x: 834, endPoint y: 25, distance: 608.8
click at [834, 25] on icon "Close" at bounding box center [832, 28] width 10 height 10
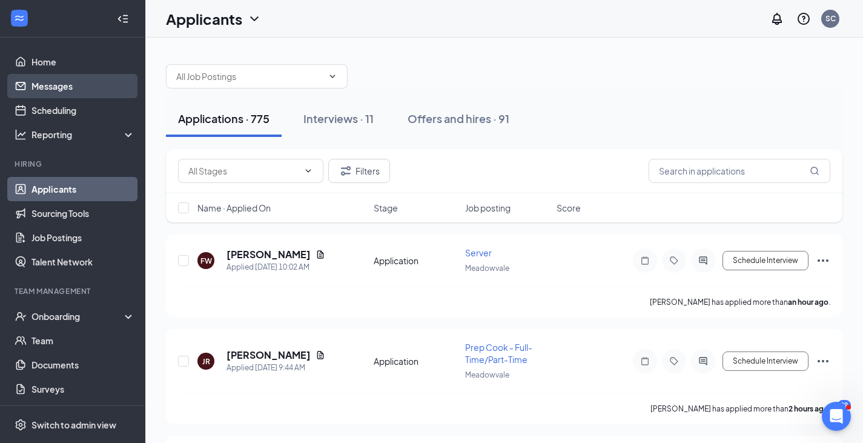
click at [53, 84] on link "Messages" at bounding box center [83, 86] width 104 height 24
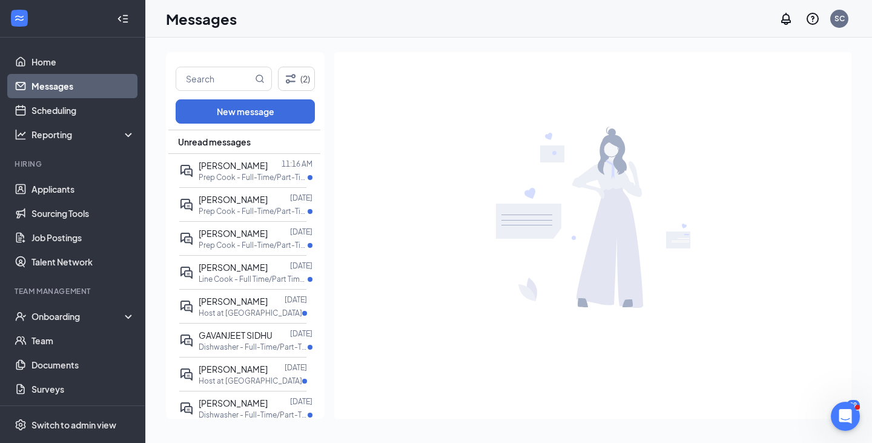
click at [631, 152] on img at bounding box center [593, 217] width 194 height 181
click at [858, 429] on html at bounding box center [843, 414] width 29 height 29
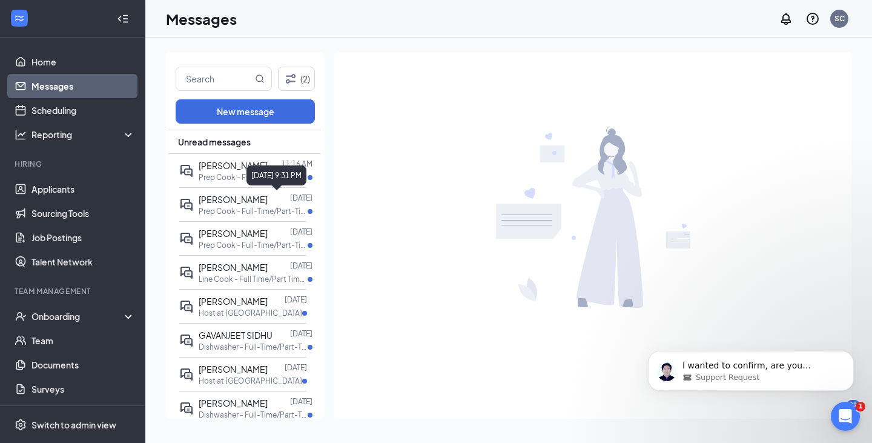
click at [278, 179] on div "September 15, 2025 9:31 PM" at bounding box center [276, 175] width 60 height 20
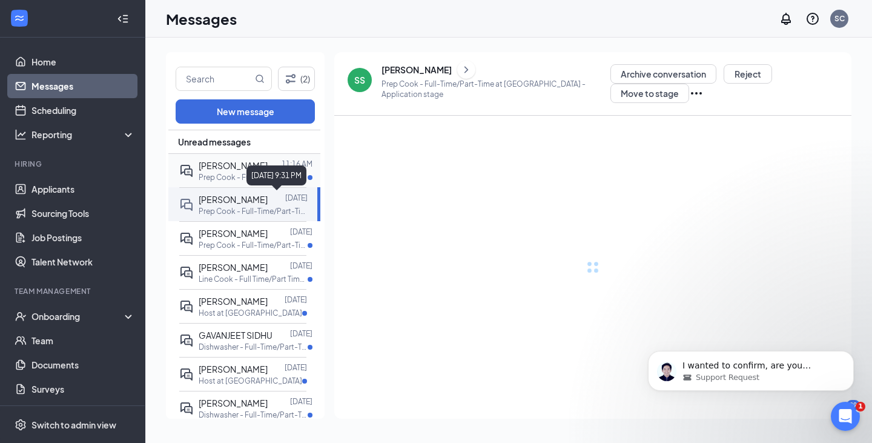
click at [280, 160] on div at bounding box center [275, 165] width 14 height 13
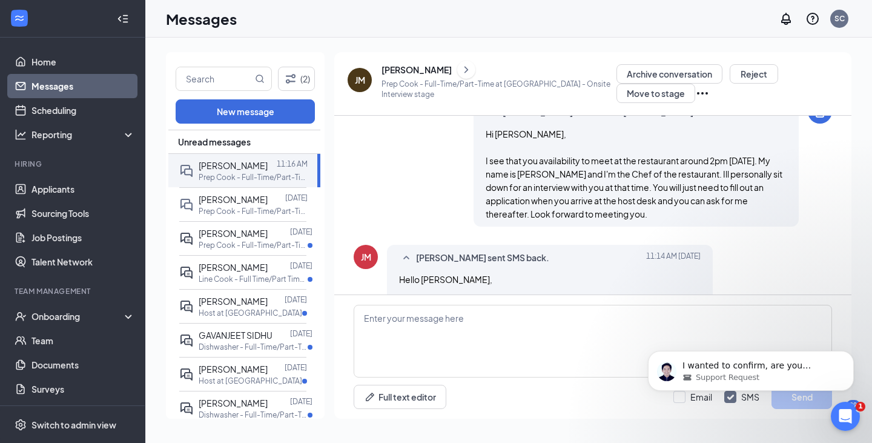
scroll to position [295, 0]
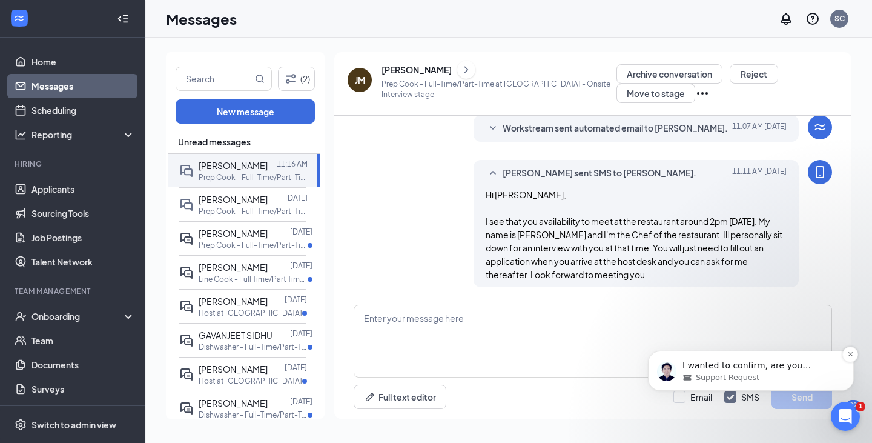
click at [775, 368] on p "I wanted to confirm, are you referring to [PERSON_NAME], who applied for the jo…" at bounding box center [761, 366] width 156 height 12
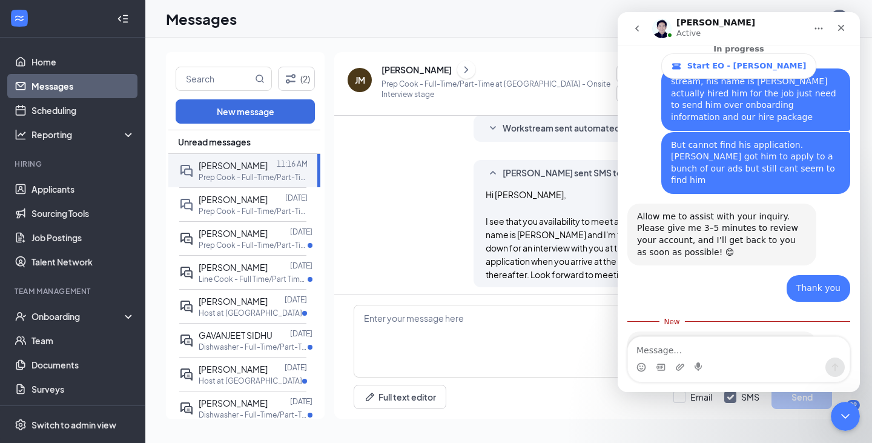
scroll to position [396, 0]
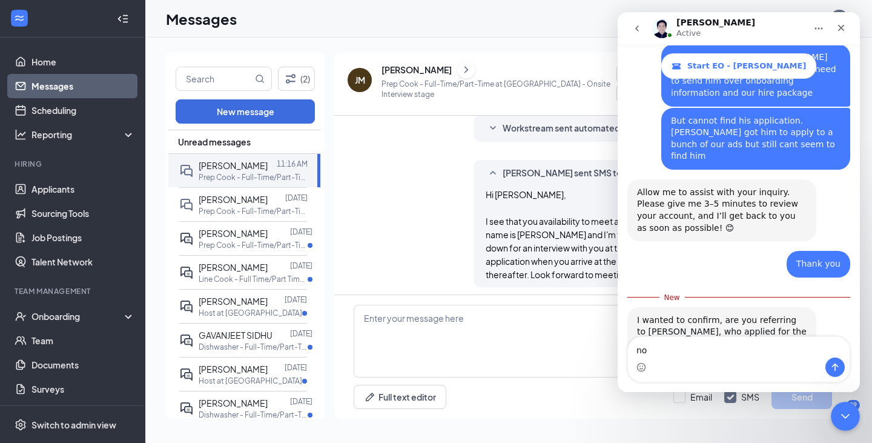
type textarea "n"
type textarea "I"
type textarea "G"
type textarea "He applied for [GEOGRAPHIC_DATA]"
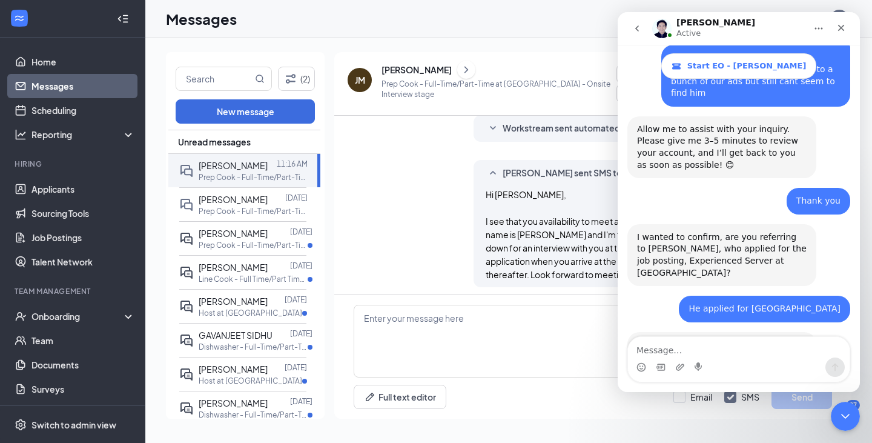
scroll to position [484, 0]
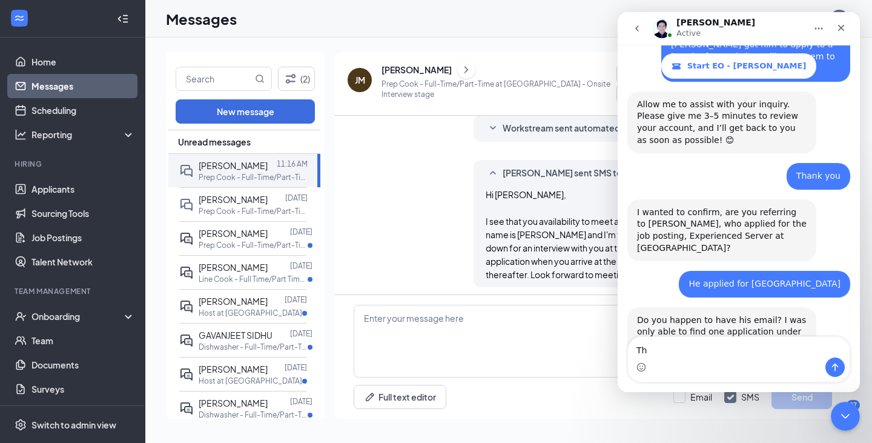
type textarea "T"
type textarea "[EMAIL_ADDRESS][DOMAIN_NAME]"
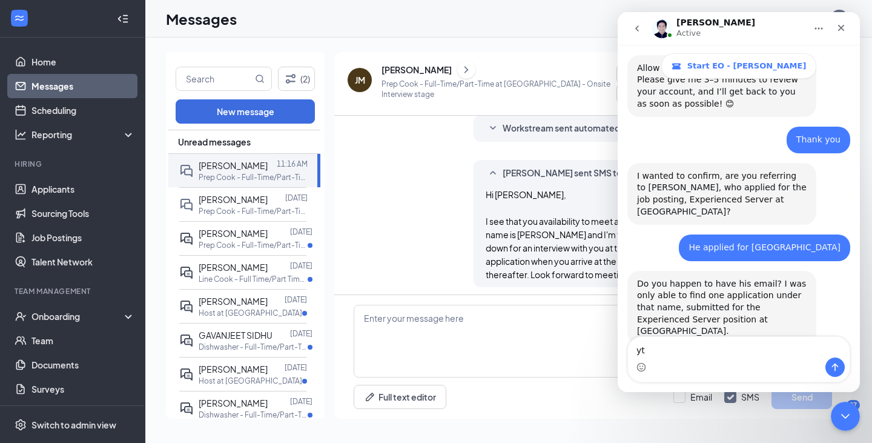
type textarea "y"
type textarea "h"
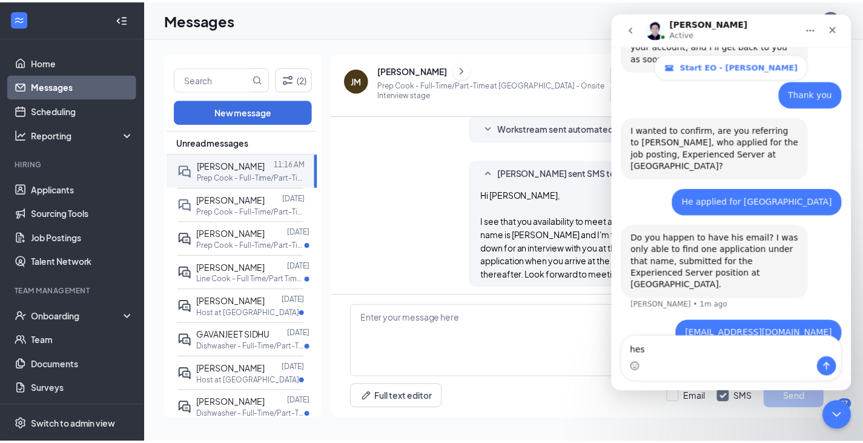
scroll to position [567, 0]
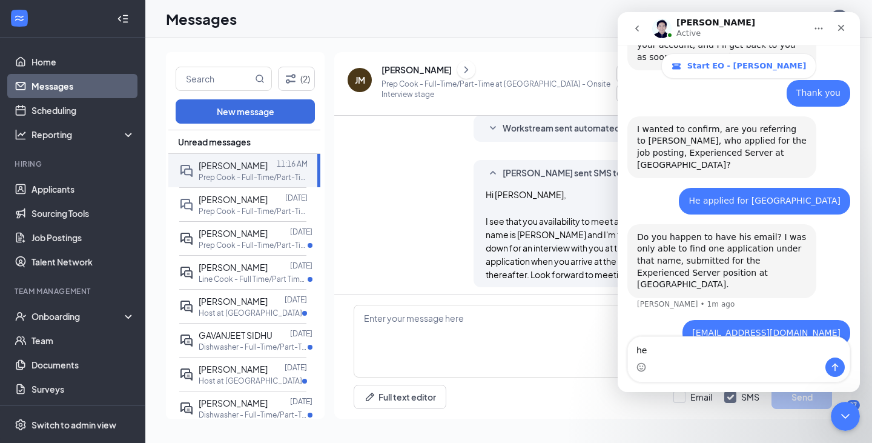
type textarea "h"
click at [43, 62] on link "Home" at bounding box center [83, 62] width 104 height 24
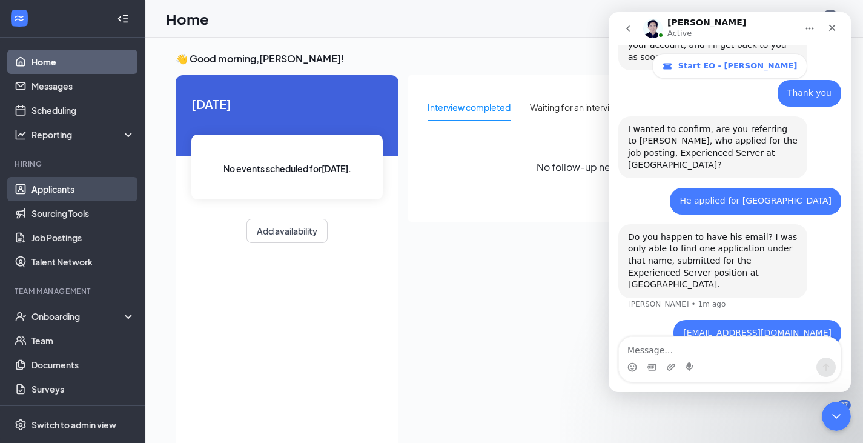
click at [48, 184] on link "Applicants" at bounding box center [83, 189] width 104 height 24
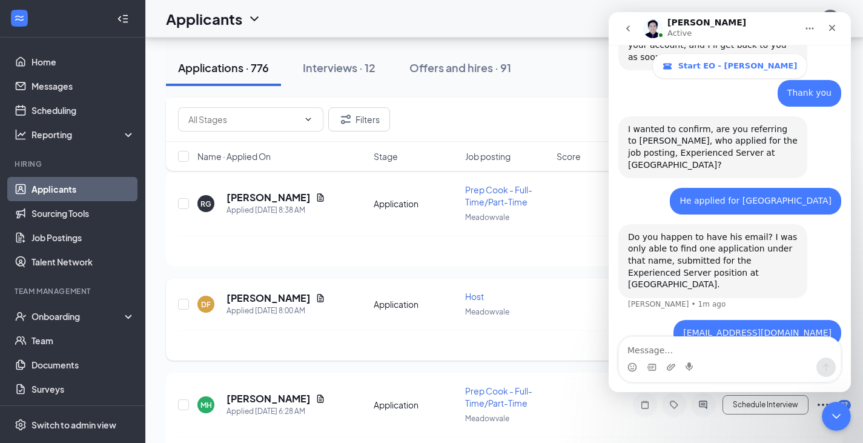
scroll to position [415, 0]
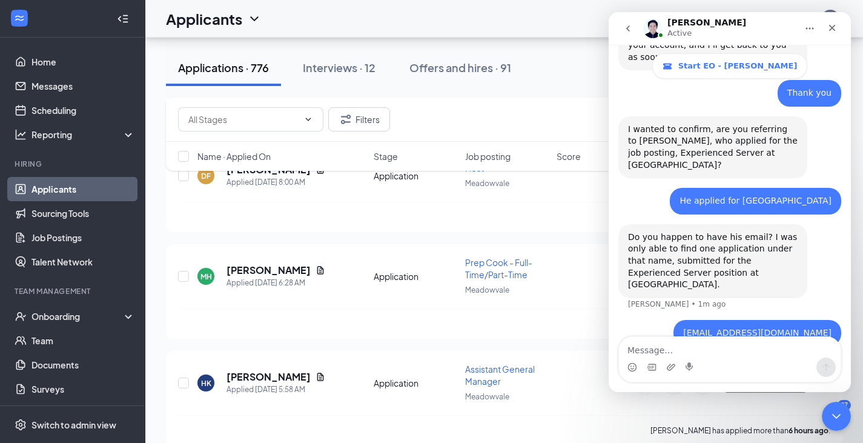
scroll to position [424, 0]
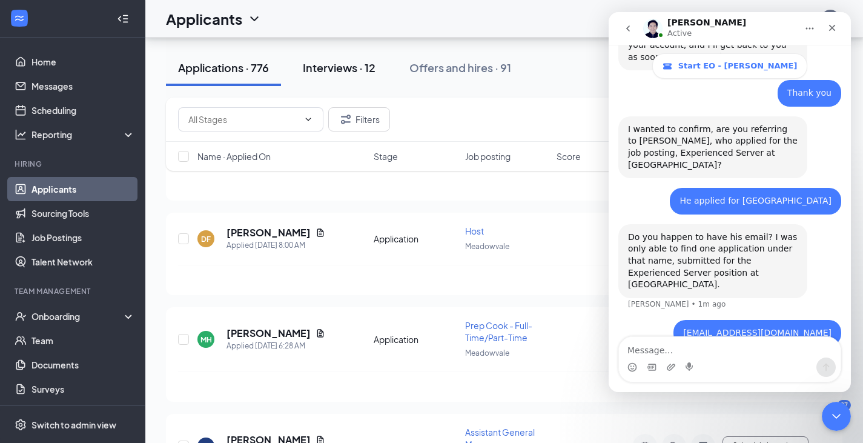
click at [339, 71] on div "Interviews · 12" at bounding box center [339, 67] width 73 height 15
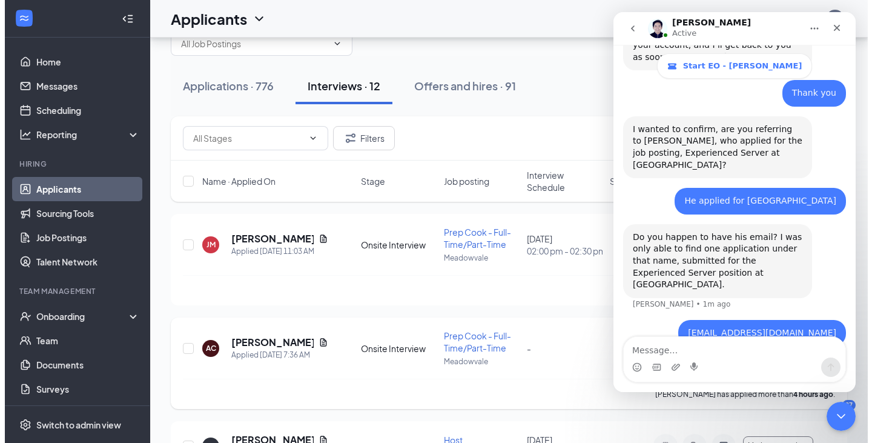
scroll to position [61, 0]
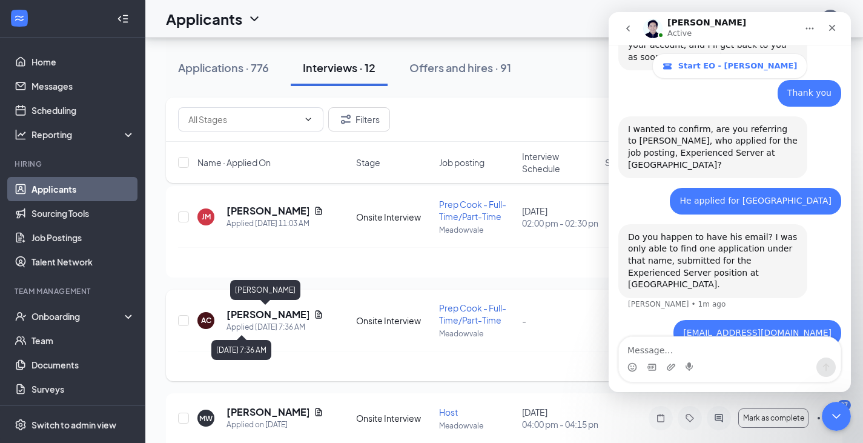
click at [247, 312] on h5 "[PERSON_NAME]" at bounding box center [268, 314] width 82 height 13
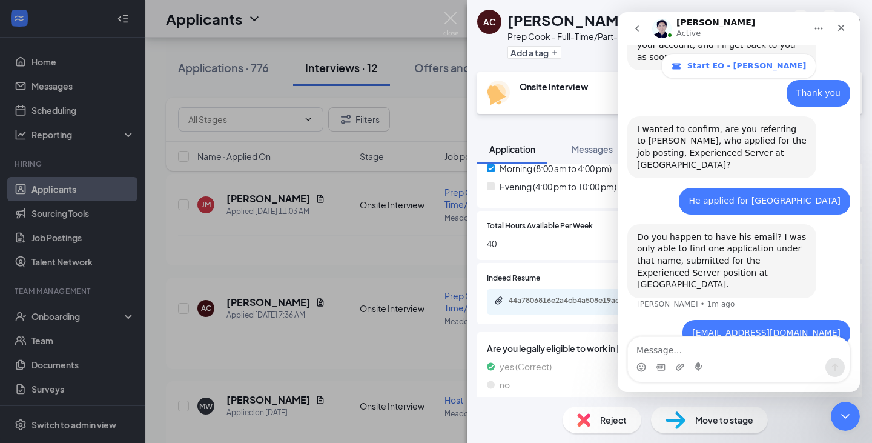
scroll to position [303, 0]
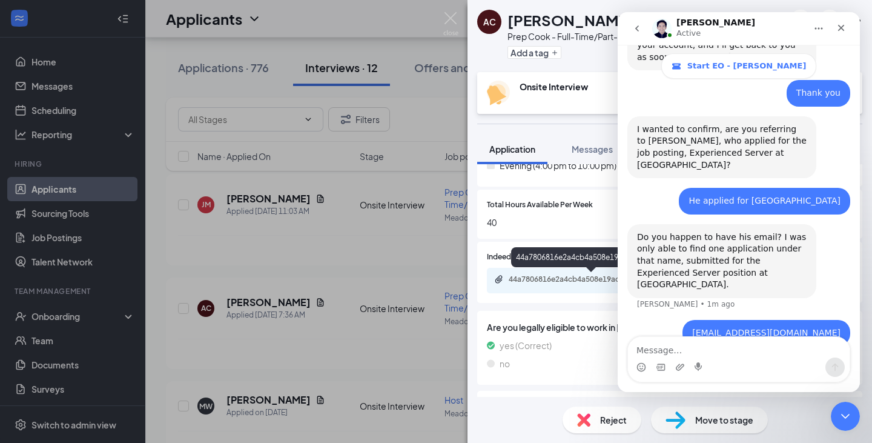
click at [528, 284] on div "44a7806816e2a4cb4a508e19ad63f150.pdf" at bounding box center [594, 279] width 170 height 10
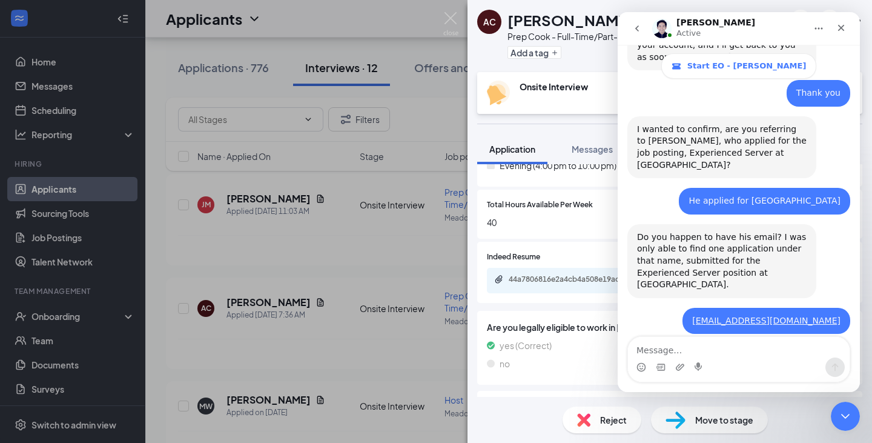
scroll to position [700, 0]
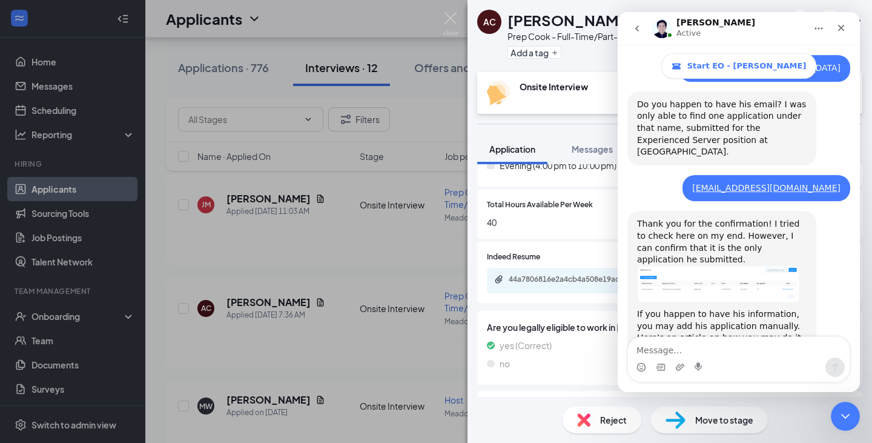
click at [693, 266] on img "Louise says…" at bounding box center [718, 284] width 162 height 37
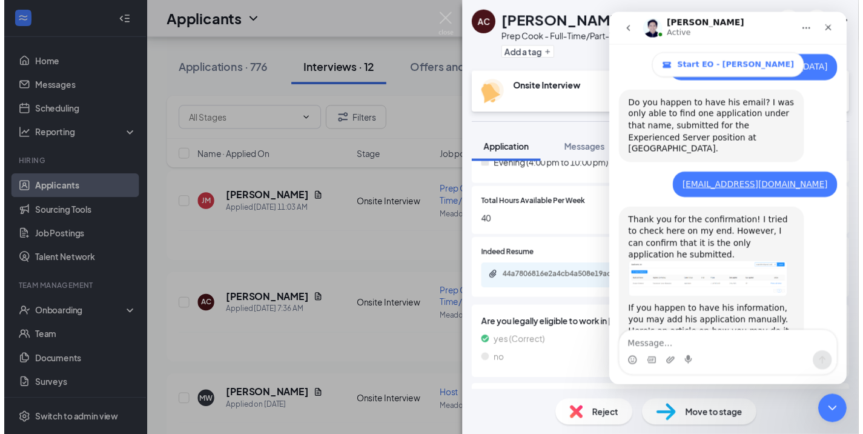
scroll to position [0, 0]
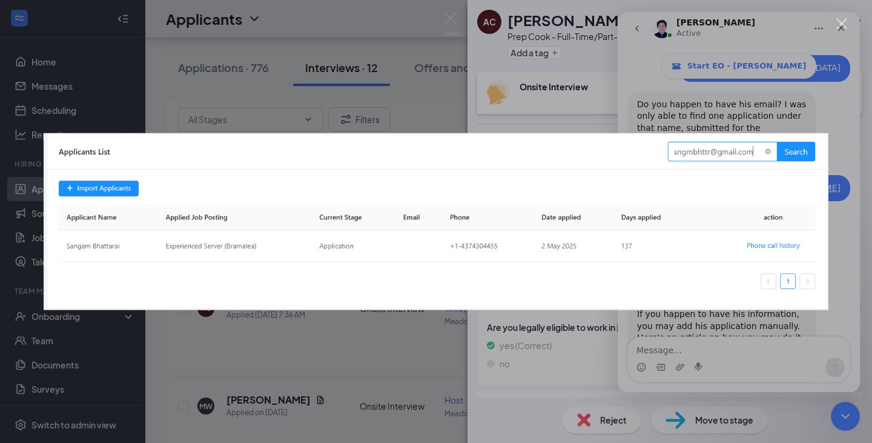
click at [841, 196] on div "Intercom messenger" at bounding box center [436, 221] width 872 height 443
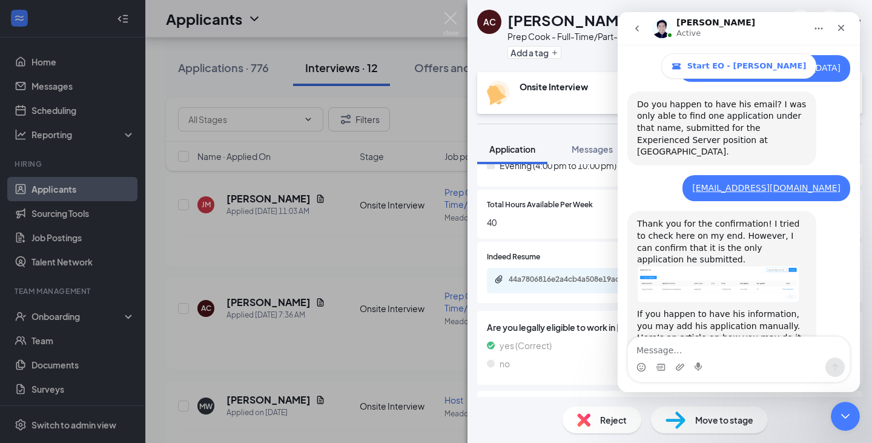
click at [713, 345] on link "Adding applicants manually" at bounding box center [704, 350] width 117 height 10
click at [318, 21] on div "AC [PERSON_NAME] Prep Cook - Full-Time/Part-Time at [GEOGRAPHIC_DATA] Add a tag…" at bounding box center [436, 221] width 872 height 443
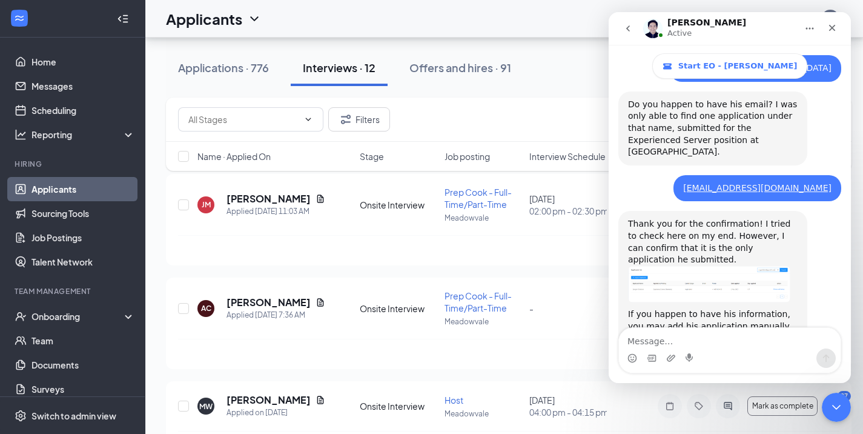
scroll to position [709, 0]
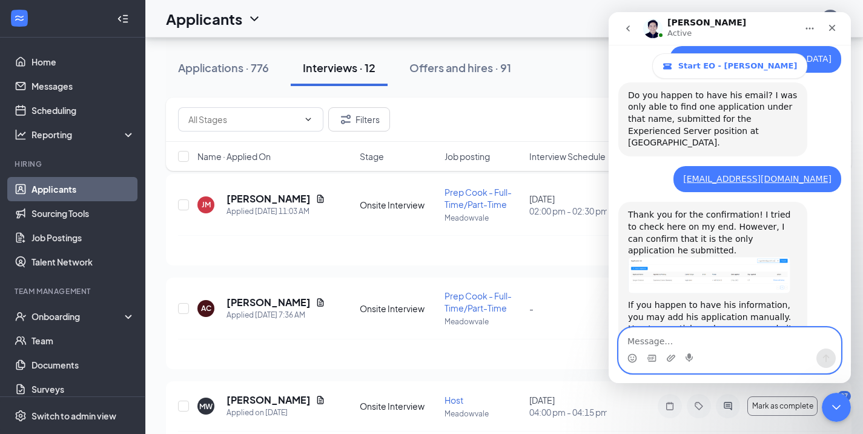
click at [729, 336] on textarea "Message…" at bounding box center [730, 338] width 222 height 21
type textarea "will do thanks"
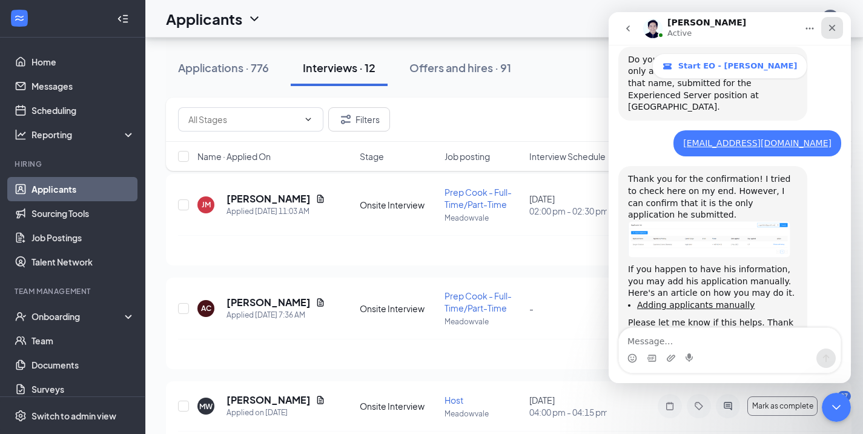
drag, startPoint x: 835, startPoint y: 36, endPoint x: 1438, endPoint y: 48, distance: 603.3
click at [835, 36] on div "Close" at bounding box center [832, 28] width 22 height 22
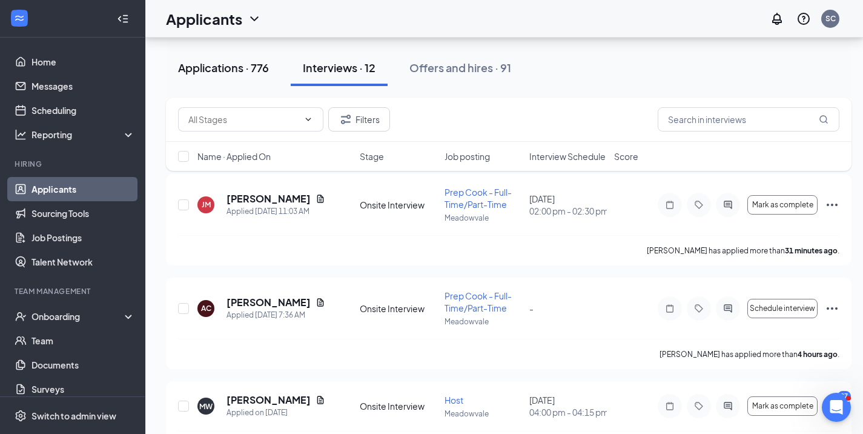
click at [206, 67] on div "Applications · 776" at bounding box center [223, 67] width 91 height 15
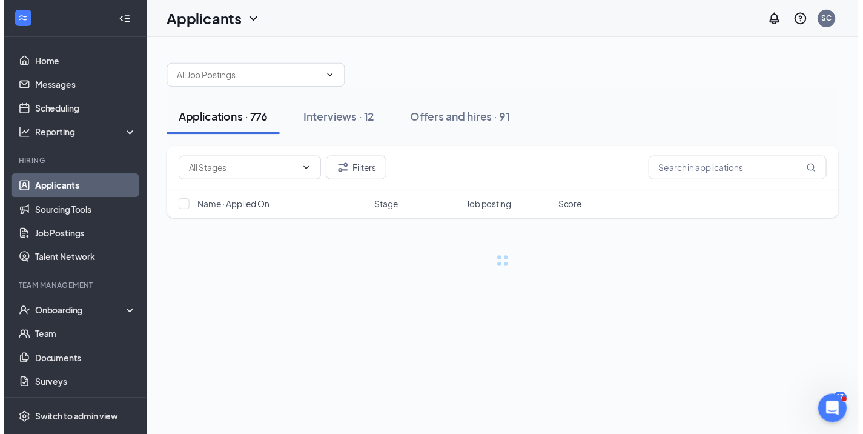
scroll to position [735, 0]
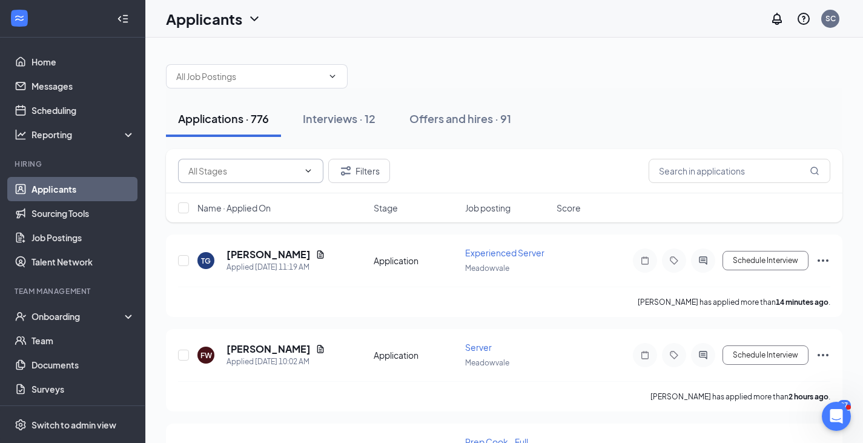
click at [306, 170] on icon "ChevronDown" at bounding box center [308, 171] width 10 height 10
click at [329, 85] on span at bounding box center [257, 76] width 182 height 24
click at [343, 84] on span at bounding box center [257, 76] width 182 height 24
click at [337, 79] on span at bounding box center [257, 76] width 182 height 24
click at [331, 78] on icon "ChevronDown" at bounding box center [333, 76] width 10 height 10
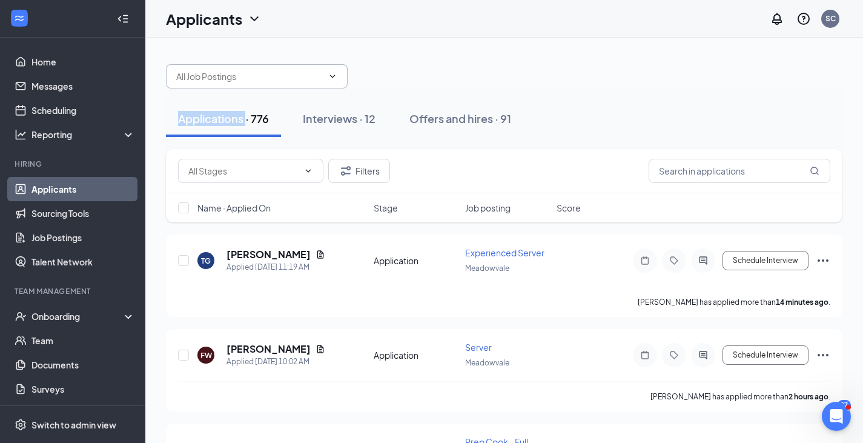
click at [331, 78] on icon "ChevronDown" at bounding box center [333, 76] width 10 height 10
click at [310, 76] on input "text" at bounding box center [249, 76] width 147 height 13
click at [321, 82] on input "text" at bounding box center [249, 76] width 147 height 13
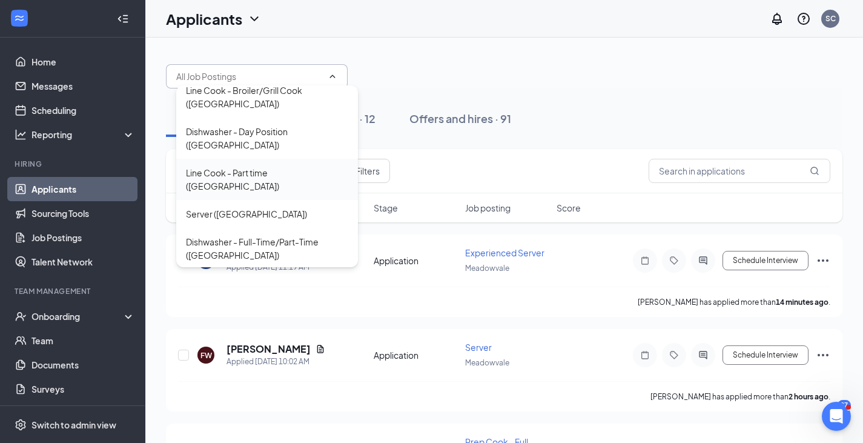
scroll to position [316, 0]
click at [244, 232] on div "Dishwasher - Full-Time/Part-Time ([GEOGRAPHIC_DATA])" at bounding box center [267, 245] width 162 height 27
type input "Dishwasher - Full-Time/Part-Time ([GEOGRAPHIC_DATA])"
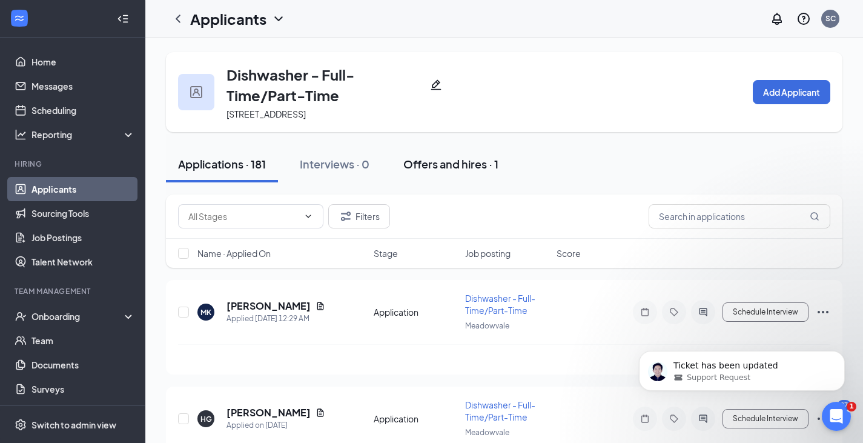
scroll to position [861, 0]
click at [762, 90] on button "Add Applicant" at bounding box center [792, 92] width 78 height 24
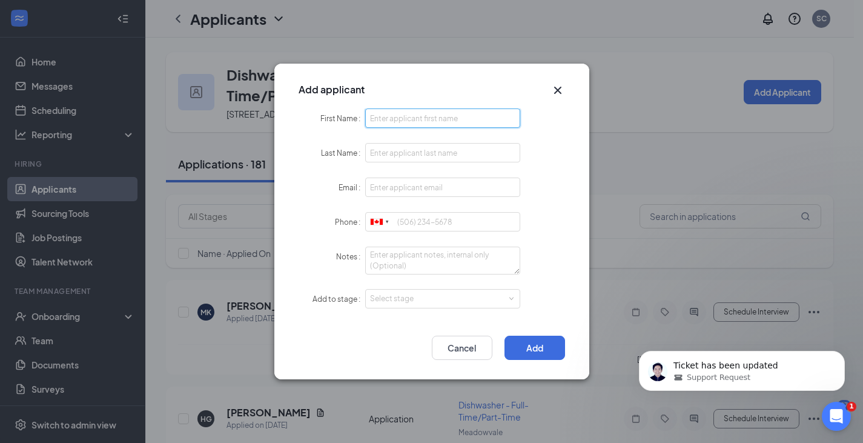
click at [420, 114] on input "First Name" at bounding box center [443, 117] width 156 height 19
type input "Sangam"
click at [404, 157] on input "Last Name" at bounding box center [443, 152] width 156 height 19
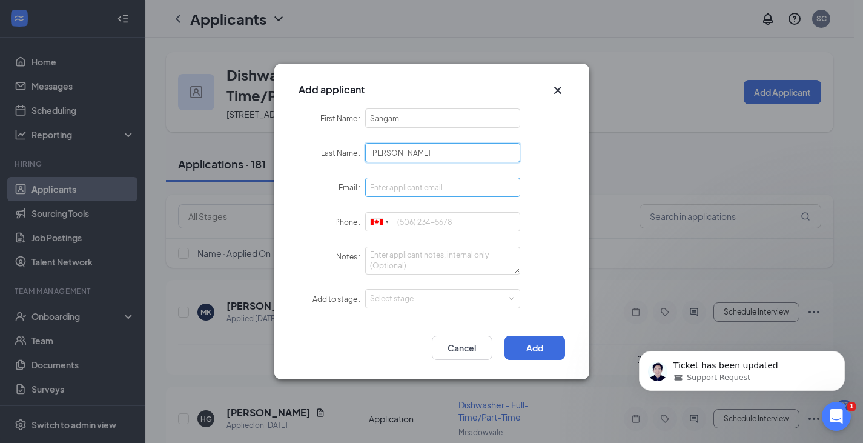
type input "[PERSON_NAME]"
click at [389, 190] on input "Email" at bounding box center [443, 186] width 156 height 19
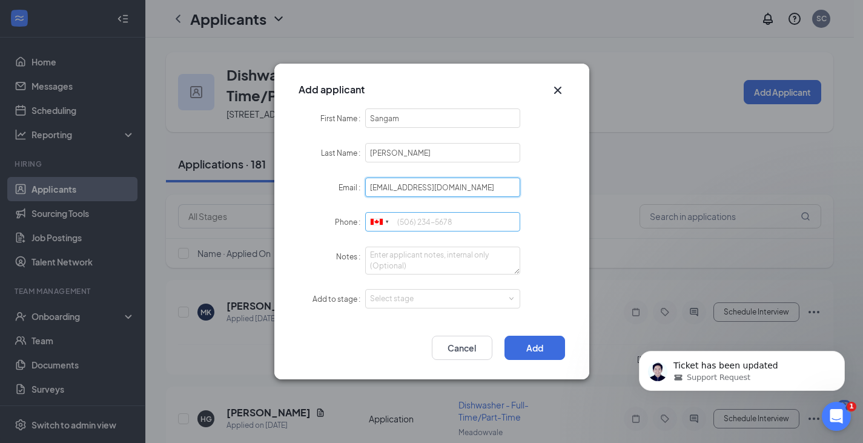
type input "[EMAIL_ADDRESS][DOMAIN_NAME]"
click at [417, 229] on input "Phone" at bounding box center [443, 221] width 156 height 19
type input "4374304455"
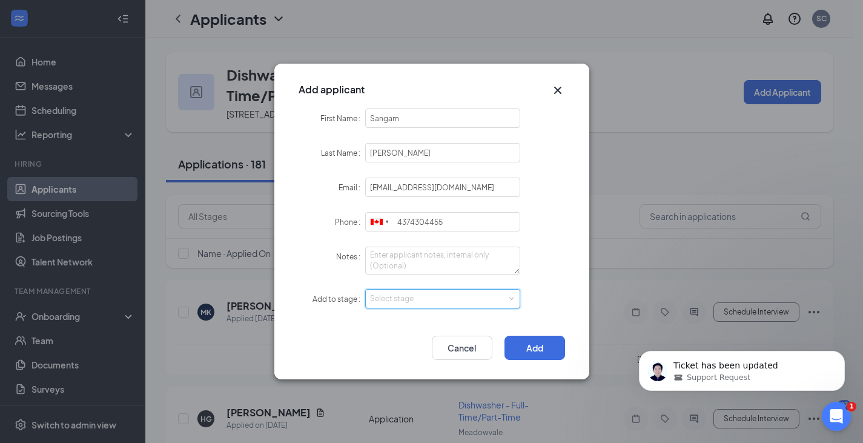
click at [513, 300] on span at bounding box center [511, 298] width 5 height 5
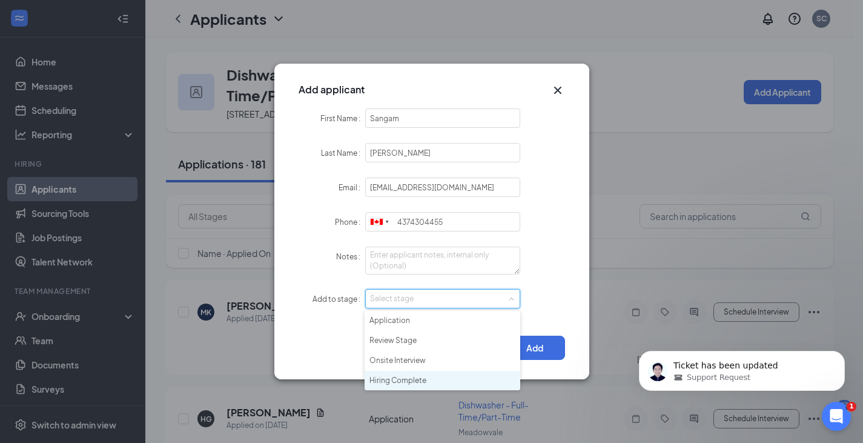
click at [412, 381] on li "Hiring Complete" at bounding box center [443, 381] width 156 height 20
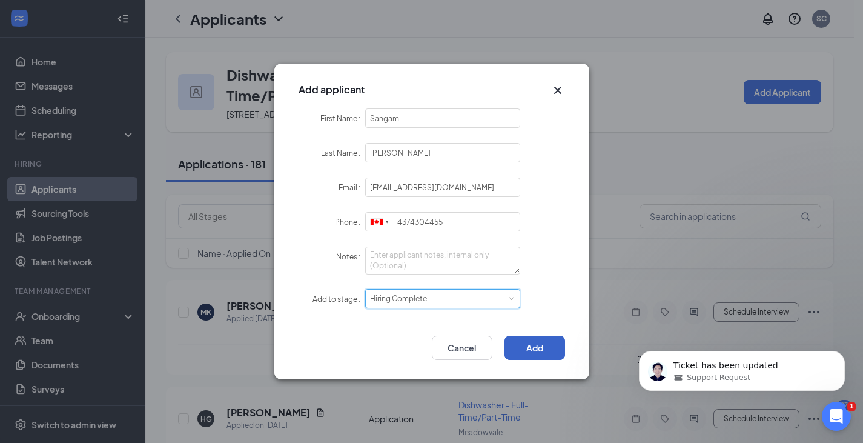
click at [537, 357] on button "Add" at bounding box center [534, 348] width 61 height 24
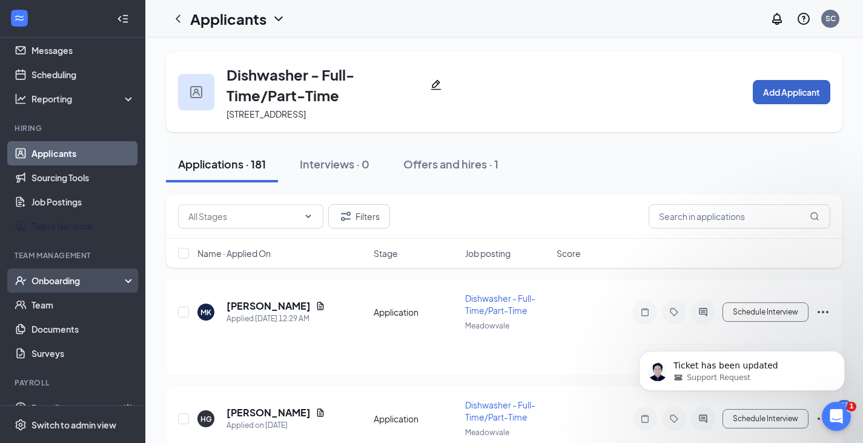
scroll to position [55, 0]
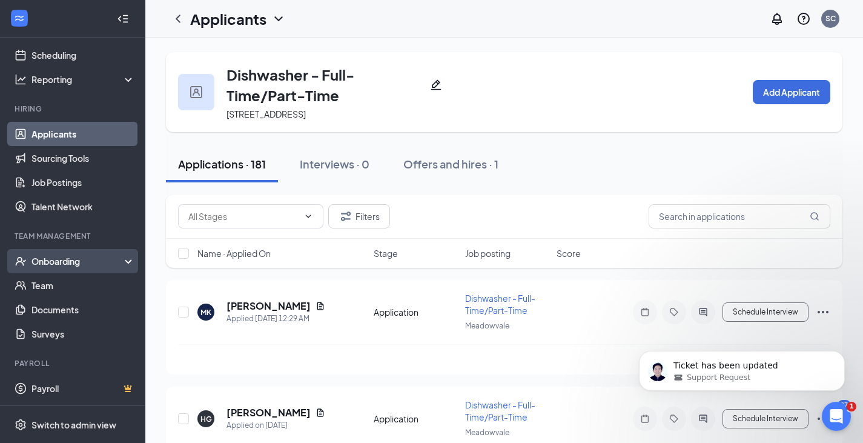
click at [91, 264] on div "Onboarding" at bounding box center [77, 261] width 93 height 12
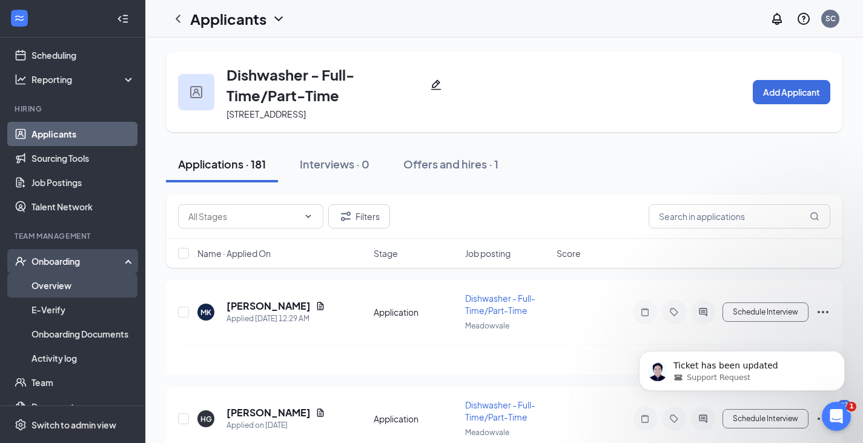
click at [53, 289] on link "Overview" at bounding box center [83, 285] width 104 height 24
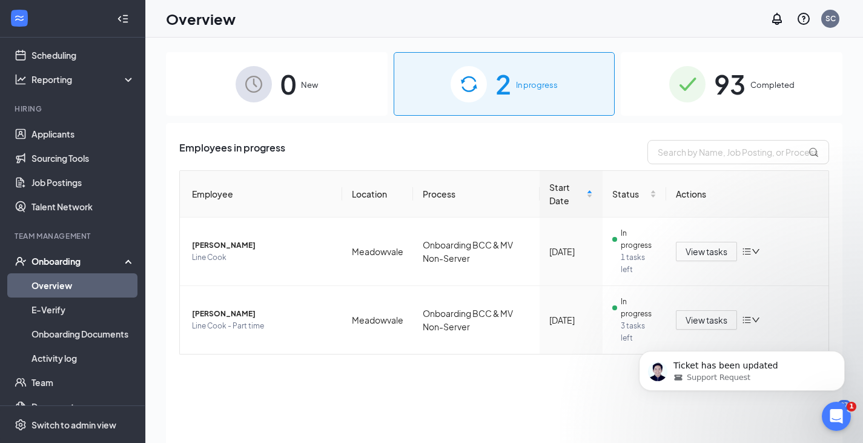
click at [721, 70] on span "93" at bounding box center [729, 84] width 31 height 42
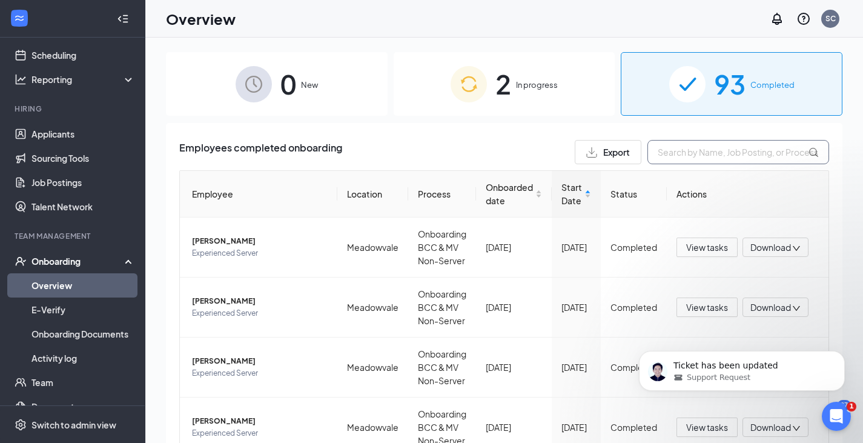
click at [687, 151] on input "text" at bounding box center [738, 152] width 182 height 24
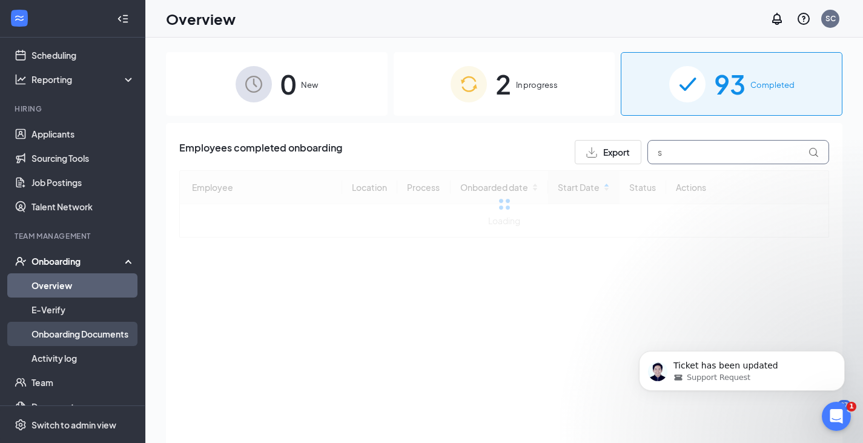
type input "s"
click at [82, 337] on link "Onboarding Documents" at bounding box center [83, 334] width 104 height 24
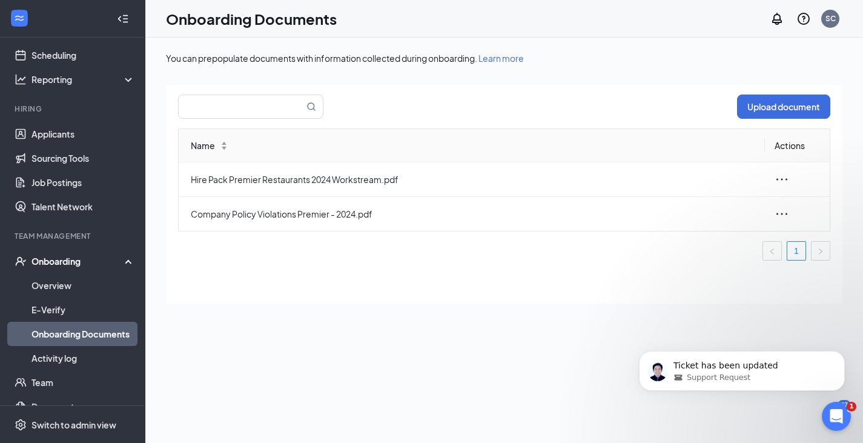
click at [79, 257] on div "Onboarding" at bounding box center [77, 261] width 93 height 12
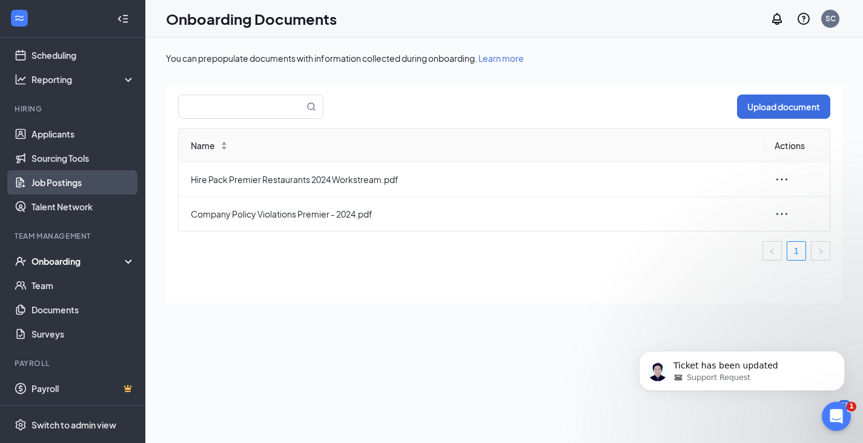
click at [66, 173] on link "Job Postings" at bounding box center [83, 182] width 104 height 24
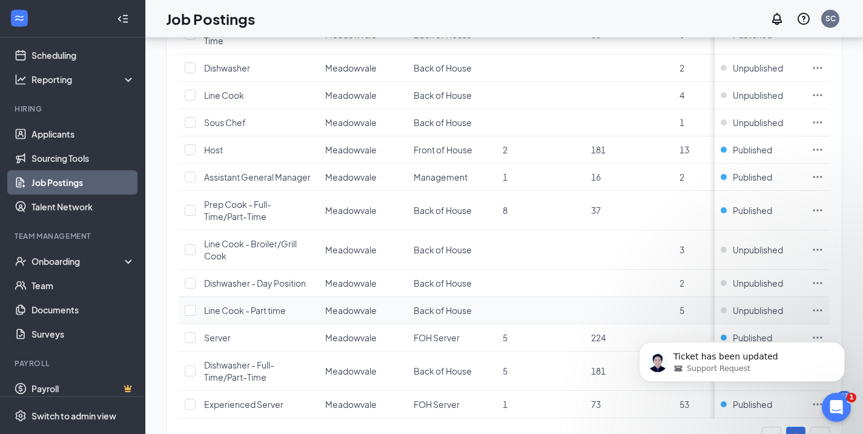
scroll to position [270, 0]
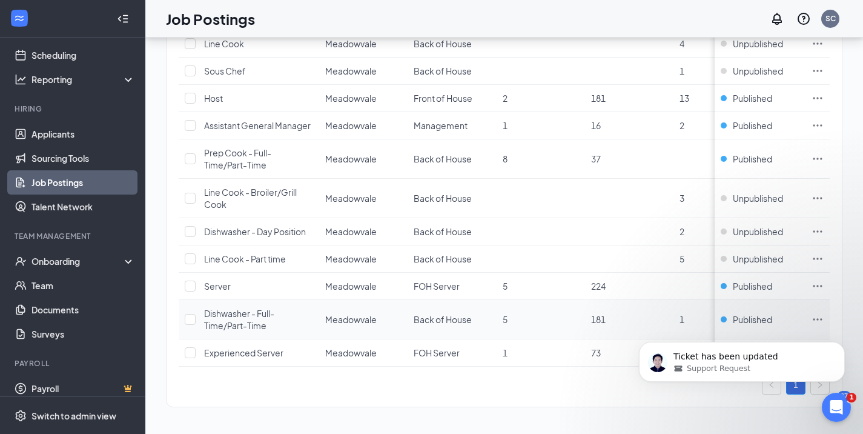
click at [220, 308] on span "Dishwasher - Full-Time/Part-Time" at bounding box center [239, 319] width 70 height 23
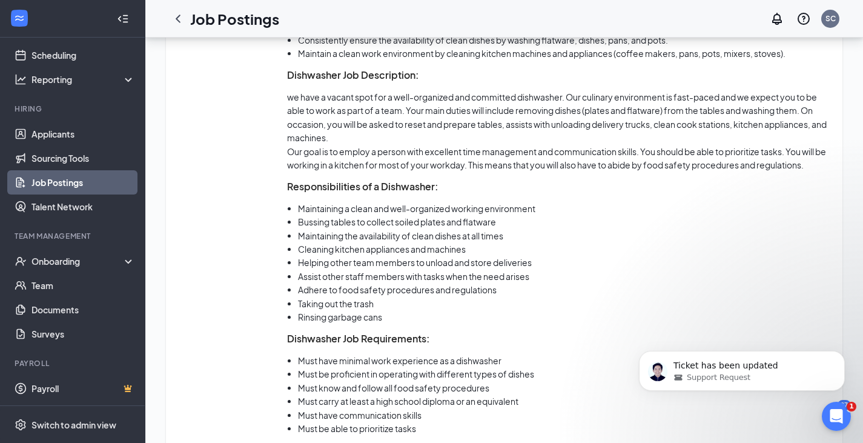
scroll to position [639, 0]
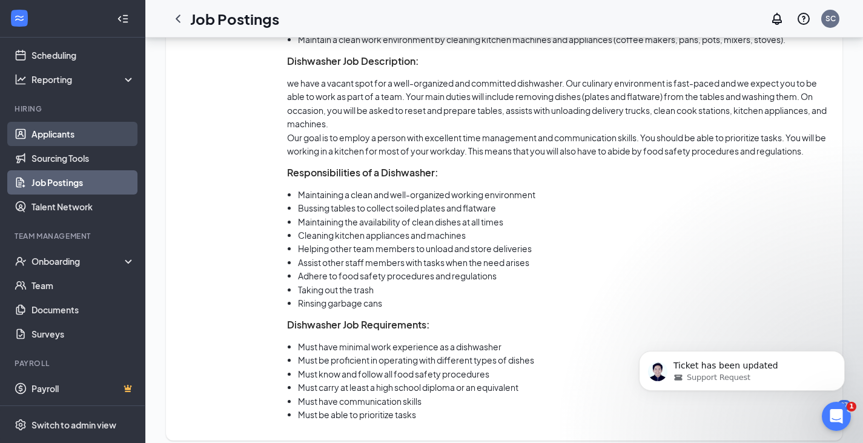
click at [55, 133] on link "Applicants" at bounding box center [83, 134] width 104 height 24
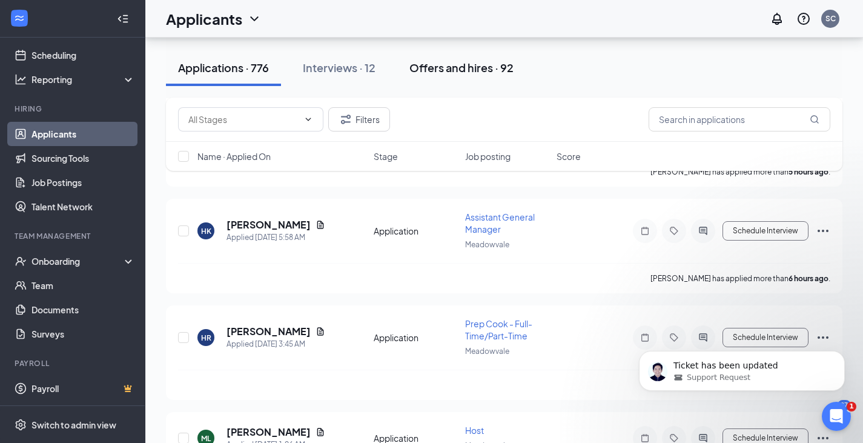
click at [465, 71] on div "Offers and hires · 92" at bounding box center [461, 67] width 104 height 15
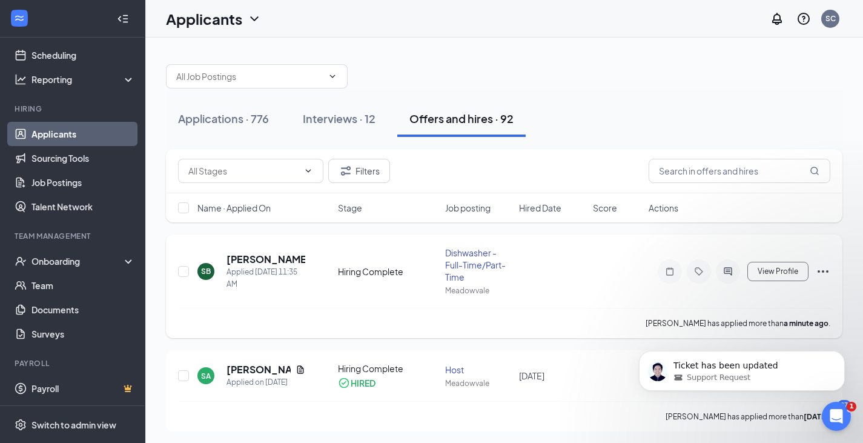
click at [821, 270] on icon "Ellipses" at bounding box center [823, 271] width 15 height 15
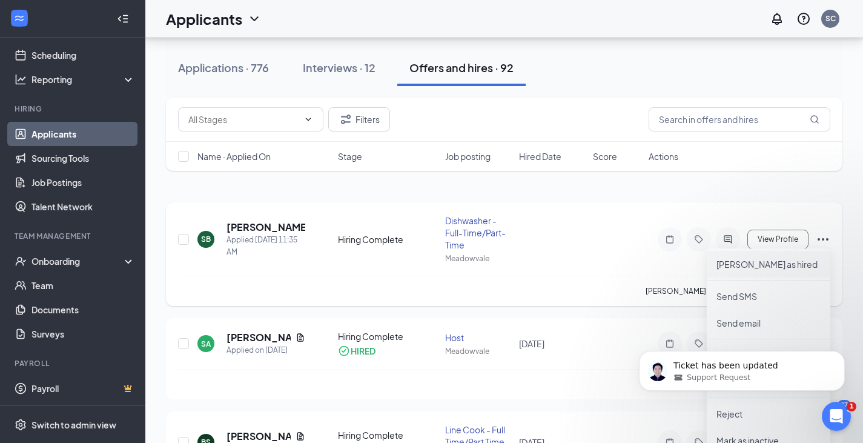
scroll to position [61, 0]
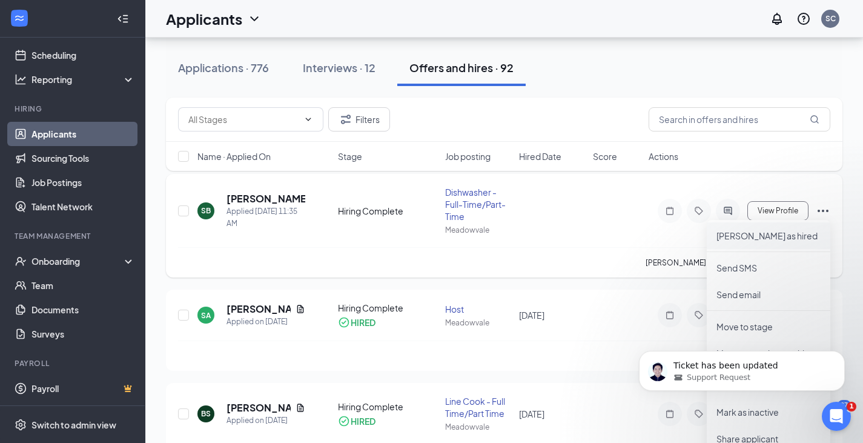
click at [741, 245] on li "[PERSON_NAME] as hired" at bounding box center [769, 235] width 124 height 27
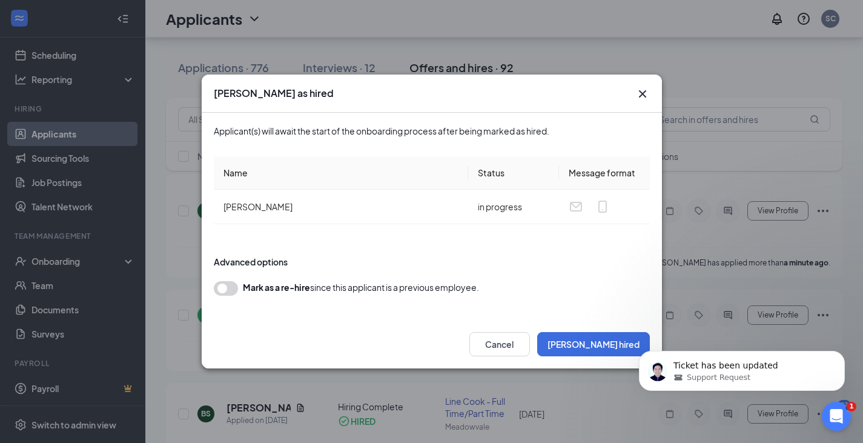
click at [626, 345] on body "Ticket has been updated Support Request" at bounding box center [742, 367] width 233 height 75
click at [603, 342] on button "[PERSON_NAME] hired" at bounding box center [593, 344] width 113 height 24
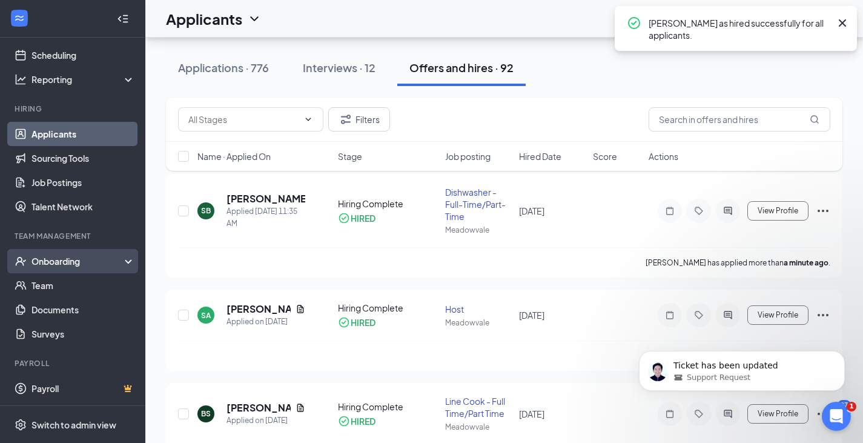
click at [79, 257] on div "Onboarding" at bounding box center [77, 261] width 93 height 12
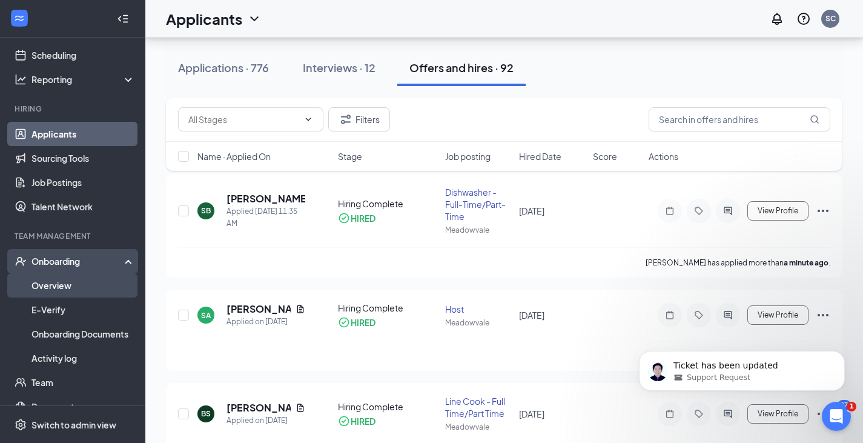
click at [70, 286] on link "Overview" at bounding box center [83, 285] width 104 height 24
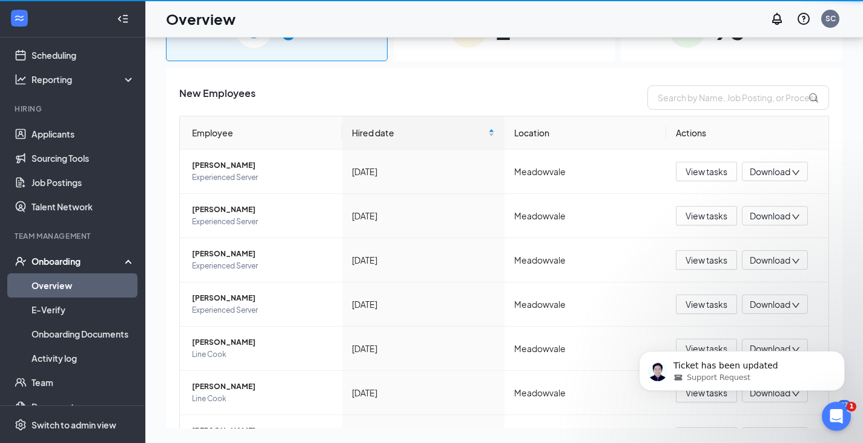
scroll to position [55, 0]
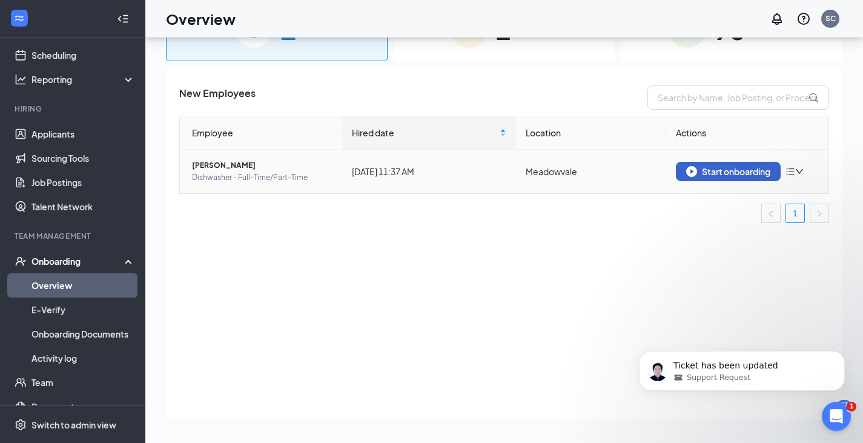
click at [708, 176] on div "Start onboarding" at bounding box center [728, 171] width 84 height 11
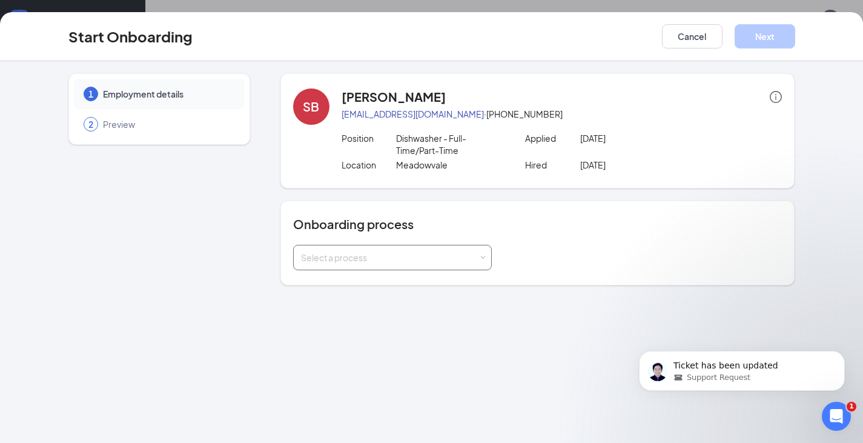
click at [465, 248] on div "Select a process" at bounding box center [392, 257] width 183 height 24
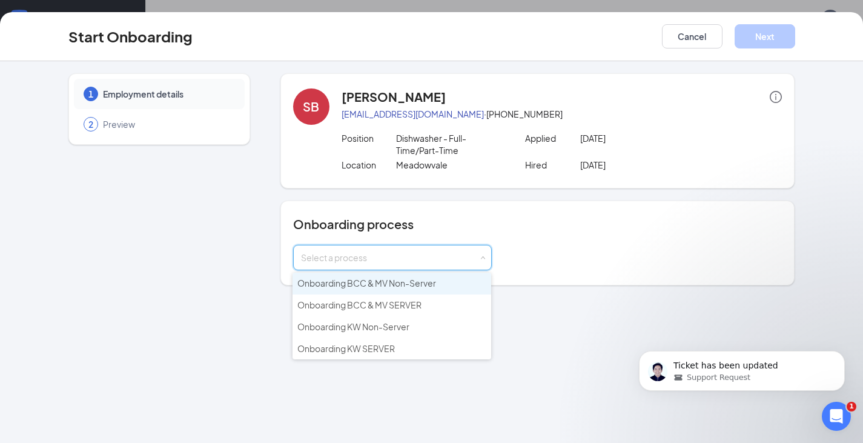
click at [413, 285] on span "Onboarding BCC & MV Non-Server" at bounding box center [366, 282] width 139 height 11
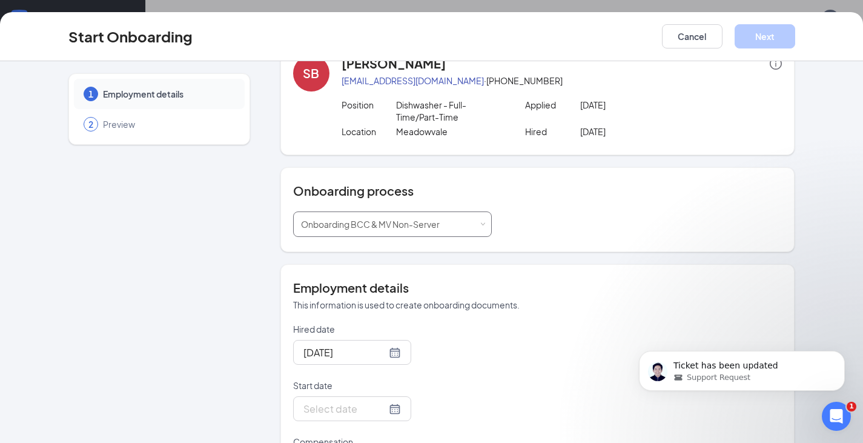
scroll to position [121, 0]
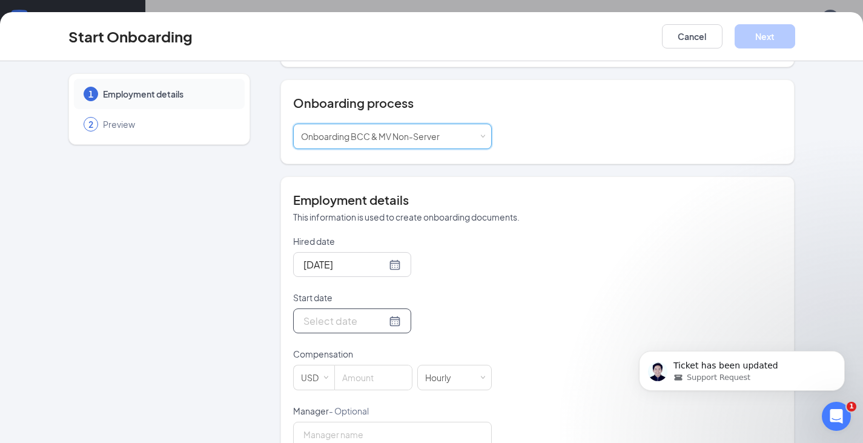
click at [327, 325] on input "Start date" at bounding box center [344, 320] width 83 height 15
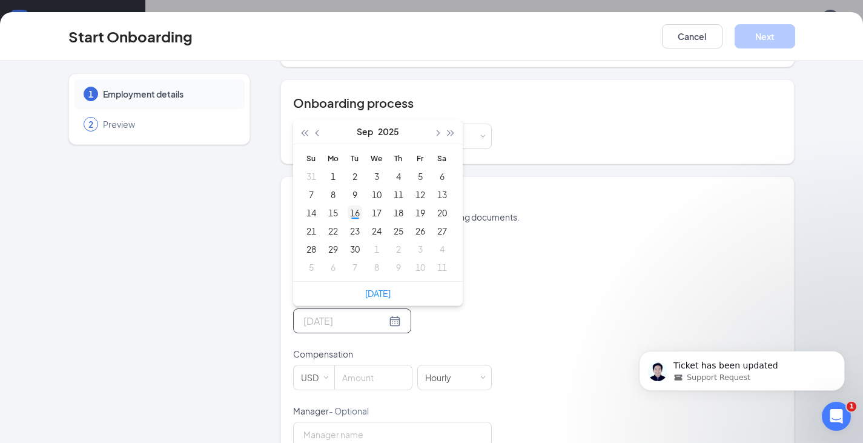
type input "[DATE]"
click at [348, 213] on div "16" at bounding box center [355, 212] width 15 height 15
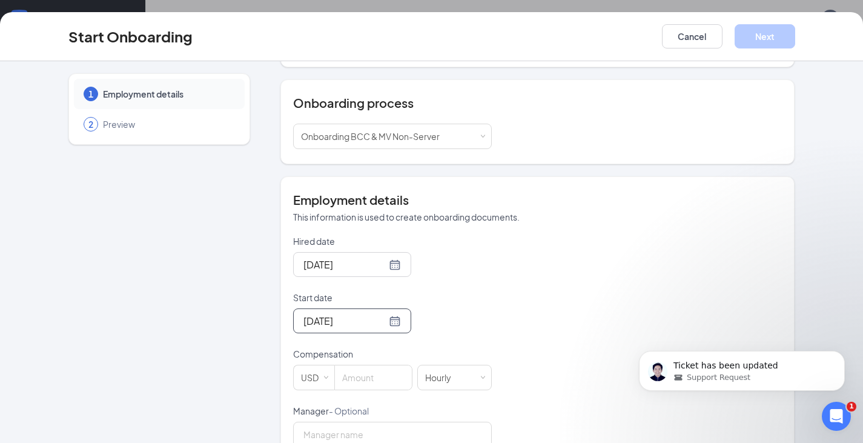
click at [283, 379] on div "Employment details This information is used to create onboarding documents. Hir…" at bounding box center [537, 411] width 515 height 470
click at [295, 375] on div "USD" at bounding box center [313, 377] width 41 height 25
click at [303, 328] on li "CAD" at bounding box center [308, 333] width 41 height 20
drag, startPoint x: 360, startPoint y: 376, endPoint x: 365, endPoint y: 371, distance: 7.3
click at [361, 377] on input at bounding box center [374, 377] width 76 height 24
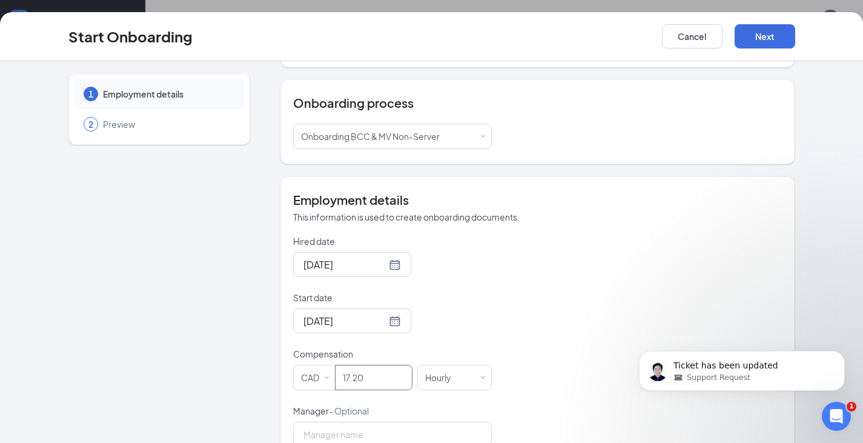
type input "17.2"
click at [545, 253] on div "Hired date [DATE] Start date [DATE] [DATE] Su Mo Tu We Th Fr Sa 31 1 2 3 4 5 6 …" at bounding box center [537, 433] width 489 height 396
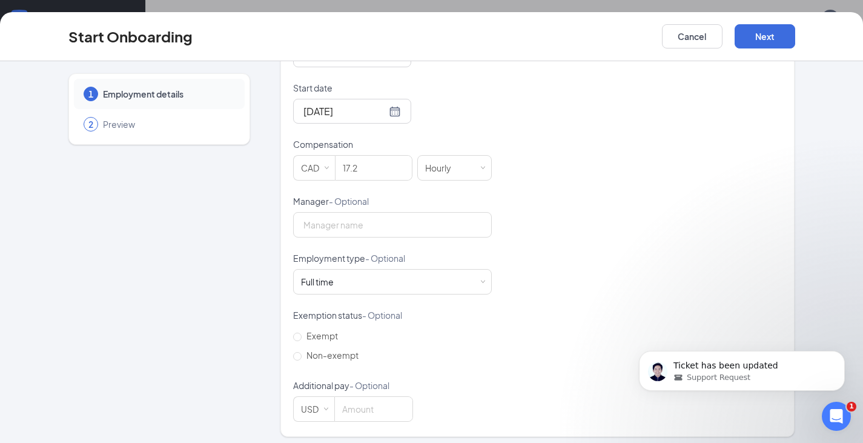
scroll to position [337, 0]
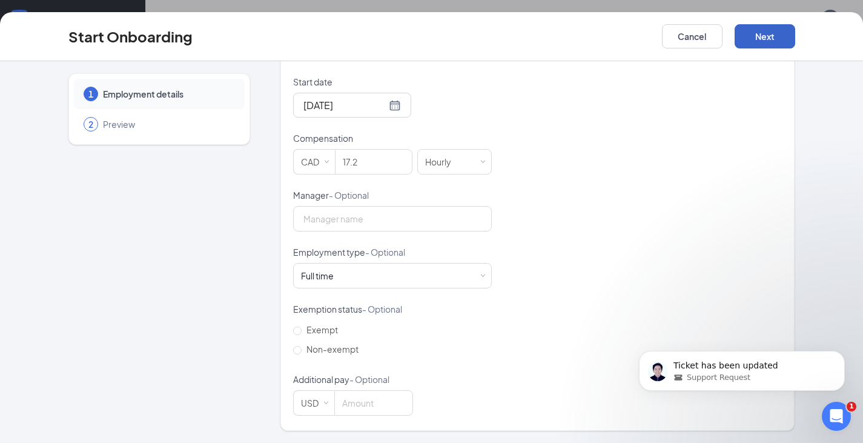
click at [774, 41] on button "Next" at bounding box center [765, 36] width 61 height 24
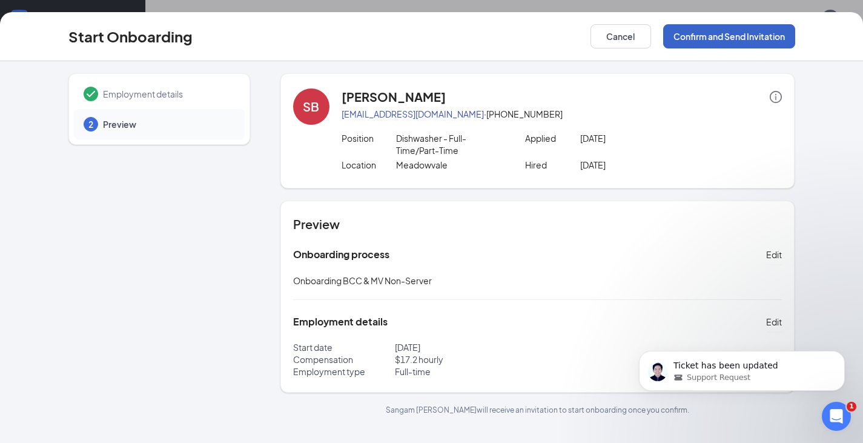
click at [774, 41] on button "Confirm and Send Invitation" at bounding box center [729, 36] width 132 height 24
